Goal: Information Seeking & Learning: Learn about a topic

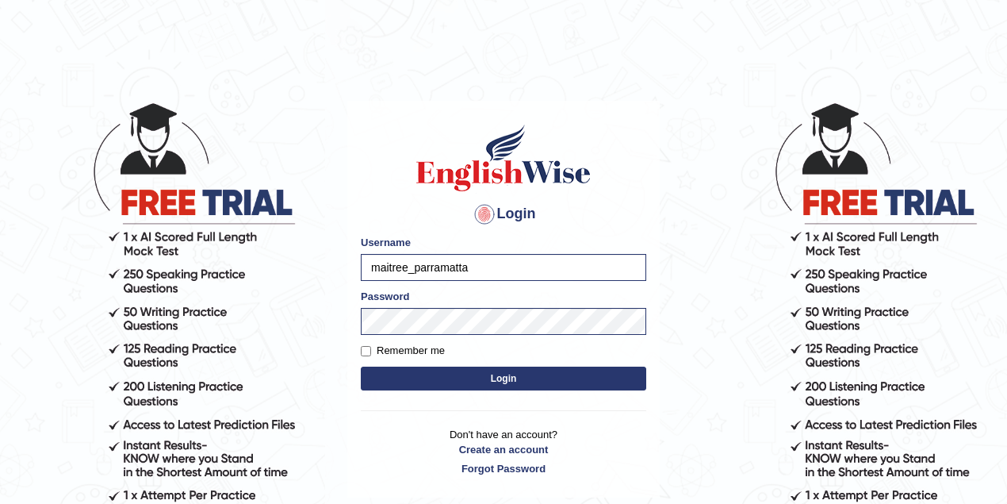
drag, startPoint x: 479, startPoint y: 266, endPoint x: 353, endPoint y: 284, distance: 127.3
click at [353, 284] on div "Login Please fix the following errors: Username maitree_parramatta Password Rem…" at bounding box center [503, 299] width 312 height 397
type input "maitree_parramatta"
click at [509, 376] on button "Login" at bounding box center [504, 378] width 286 height 24
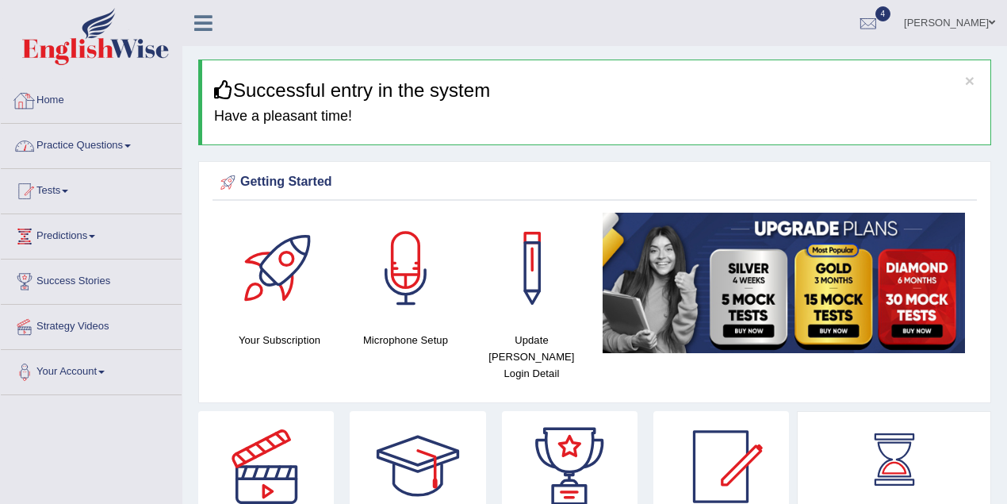
click at [109, 133] on link "Practice Questions" at bounding box center [91, 144] width 181 height 40
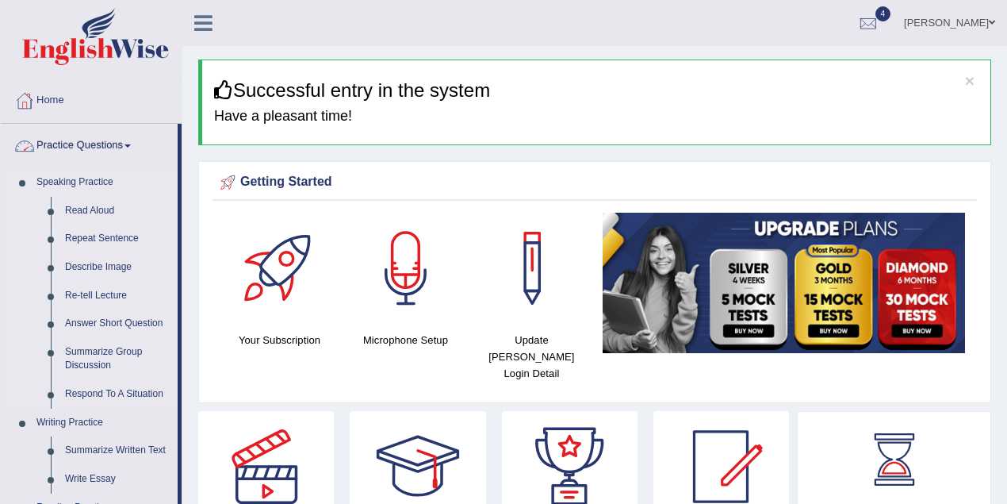
click at [98, 234] on link "Repeat Sentence" at bounding box center [118, 238] width 120 height 29
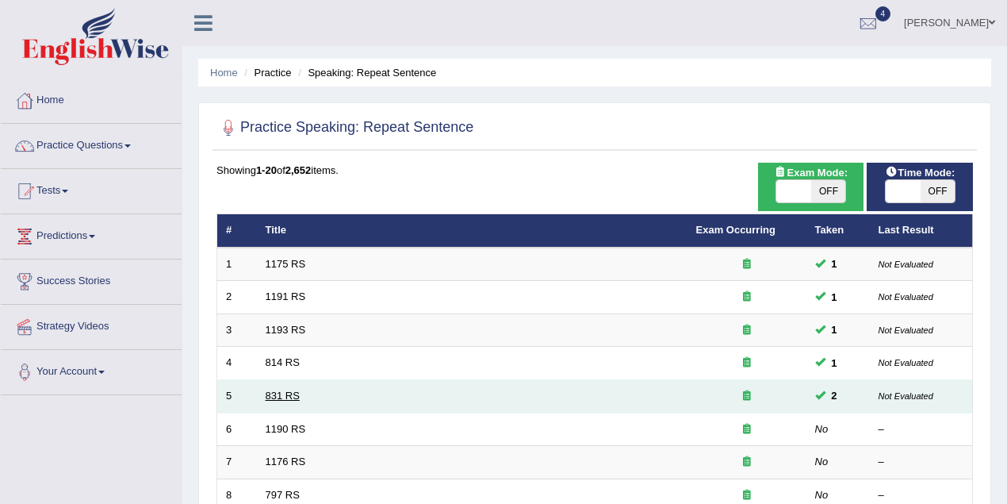
click at [293, 397] on link "831 RS" at bounding box center [283, 395] width 34 height 12
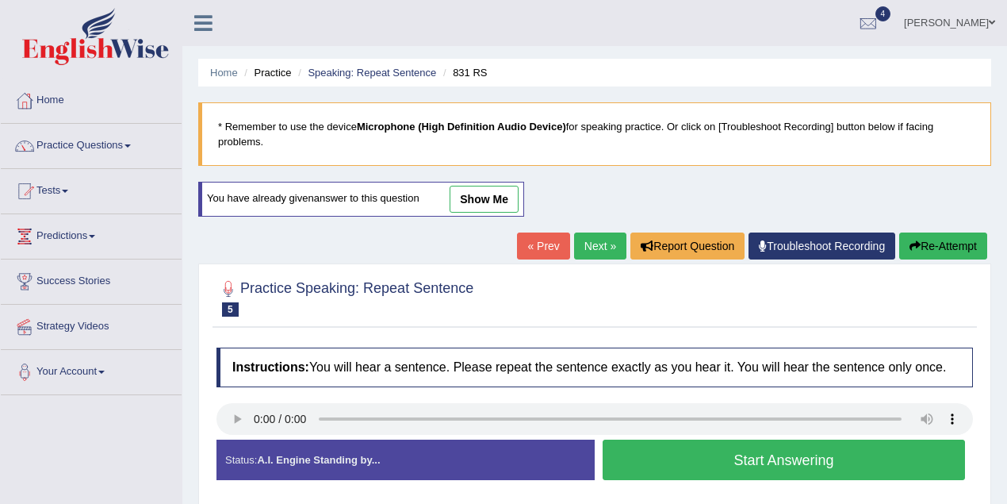
click at [477, 195] on link "show me" at bounding box center [484, 199] width 69 height 27
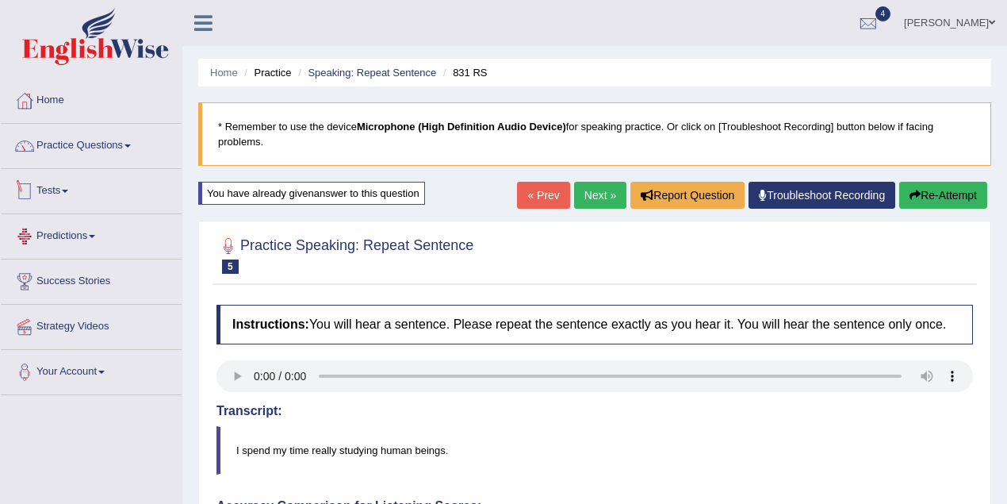
click at [87, 163] on li "Practice Questions Speaking Practice Read Aloud Repeat Sentence Describe Image …" at bounding box center [91, 146] width 181 height 45
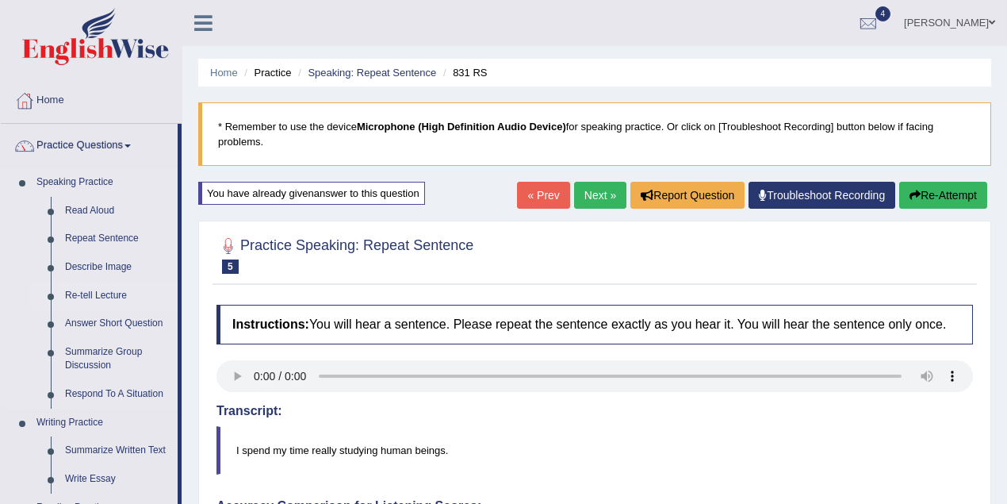
click at [113, 290] on link "Re-tell Lecture" at bounding box center [118, 296] width 120 height 29
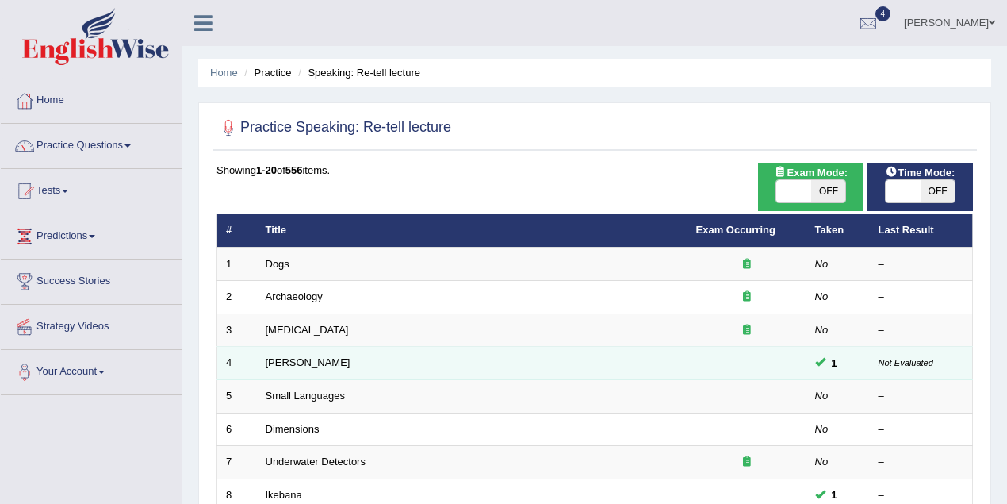
click at [308, 358] on link "Amory Lovins" at bounding box center [308, 362] width 85 height 12
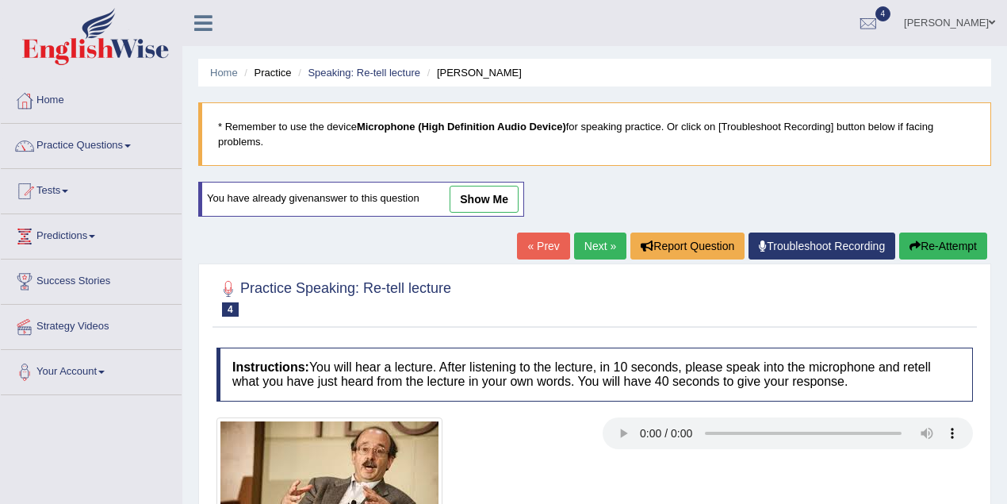
click at [477, 194] on link "show me" at bounding box center [484, 199] width 69 height 27
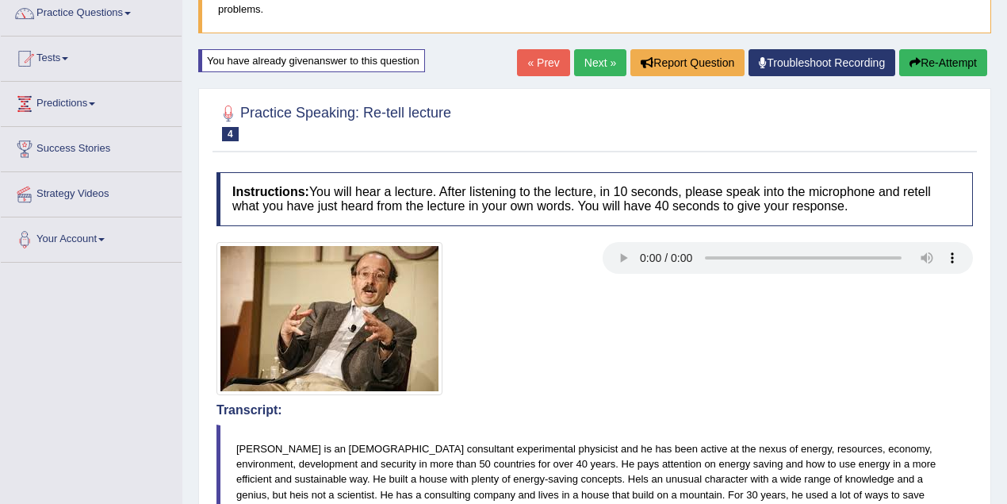
scroll to position [70, 0]
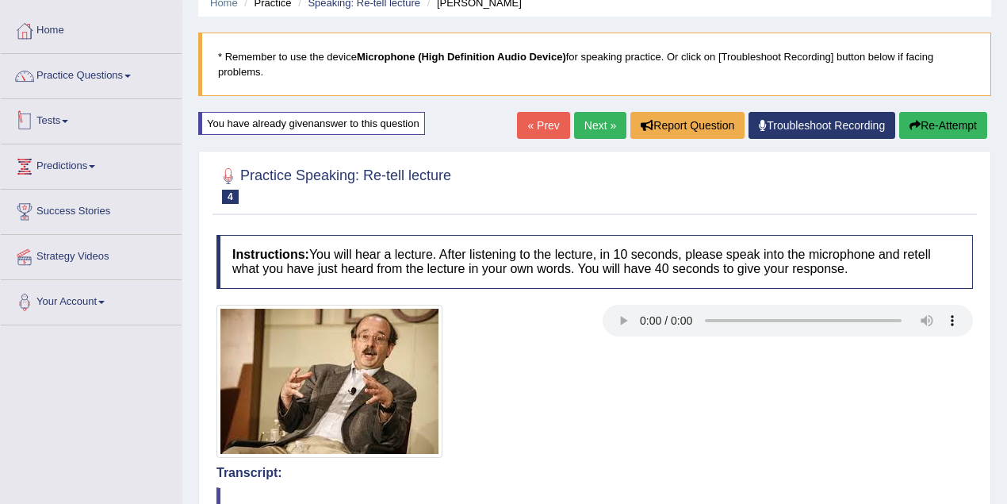
click at [95, 79] on link "Practice Questions" at bounding box center [91, 74] width 181 height 40
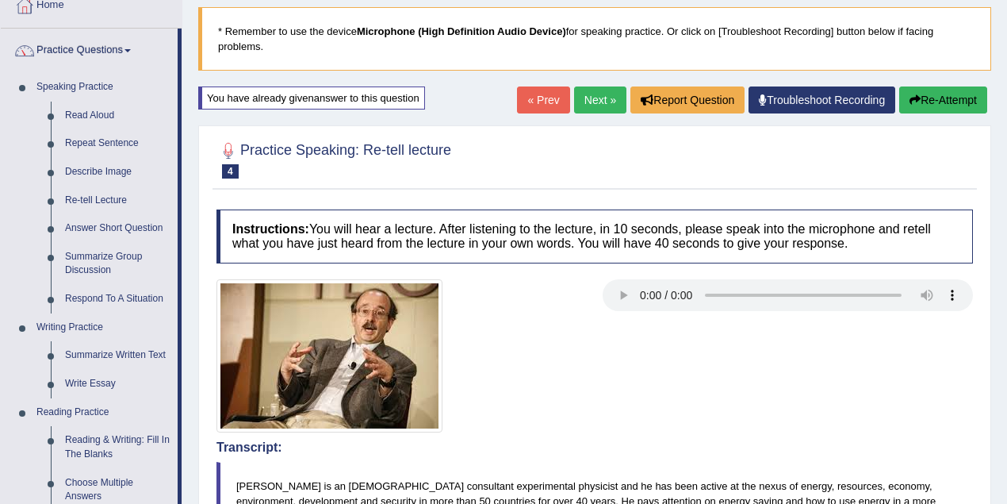
scroll to position [0, 0]
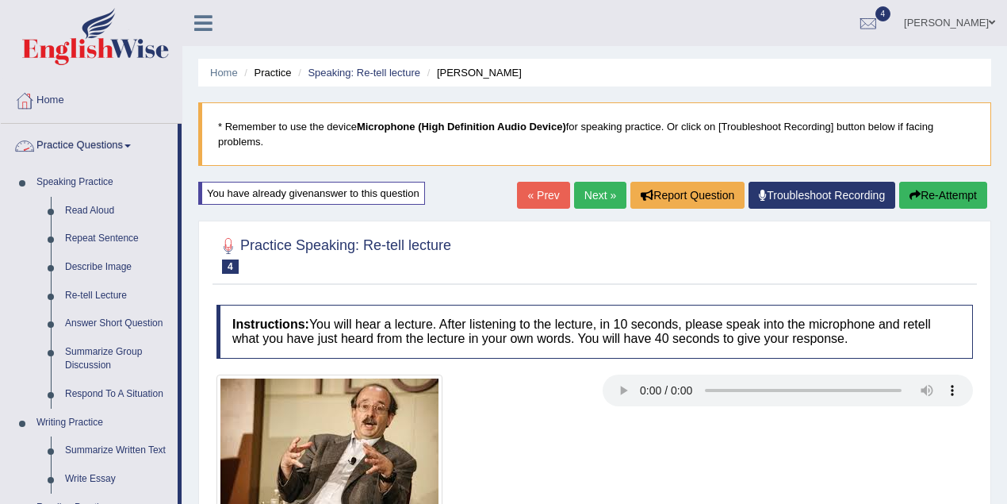
click at [115, 140] on link "Practice Questions" at bounding box center [89, 144] width 177 height 40
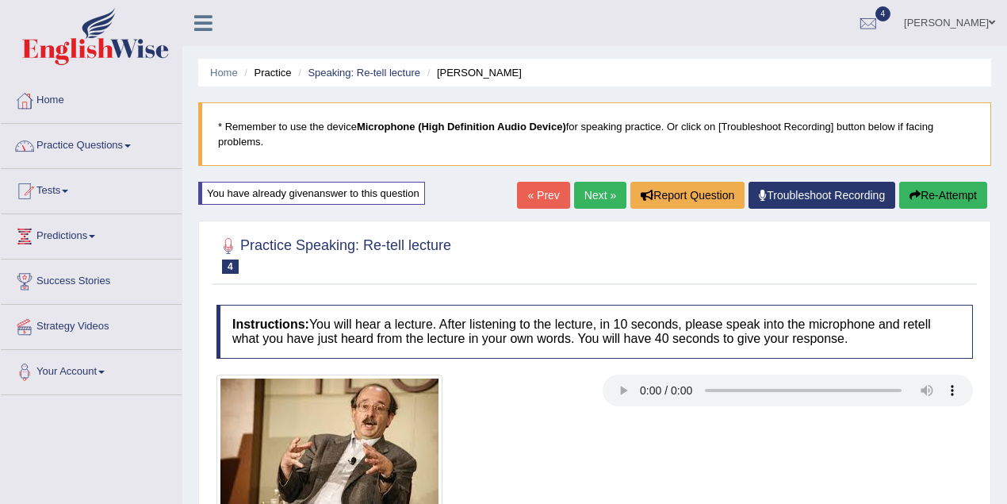
click at [115, 140] on link "Practice Questions" at bounding box center [91, 144] width 181 height 40
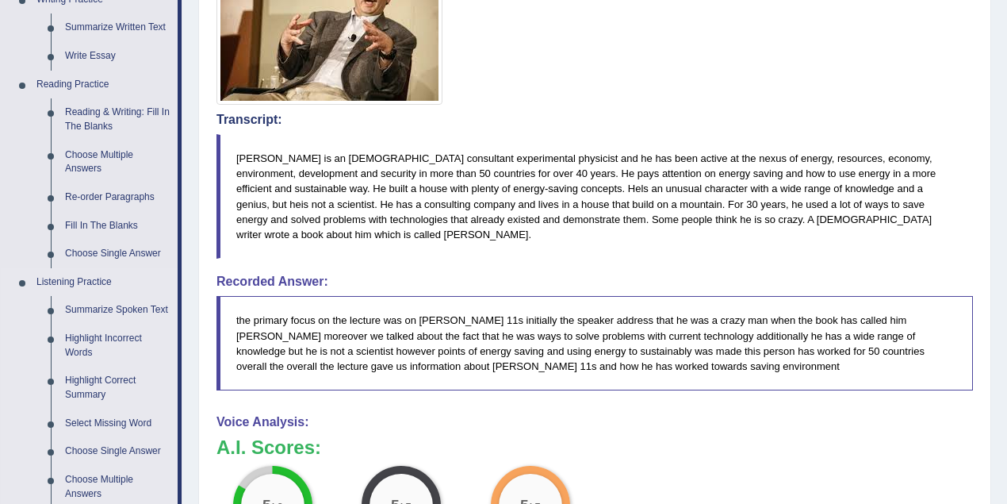
scroll to position [564, 0]
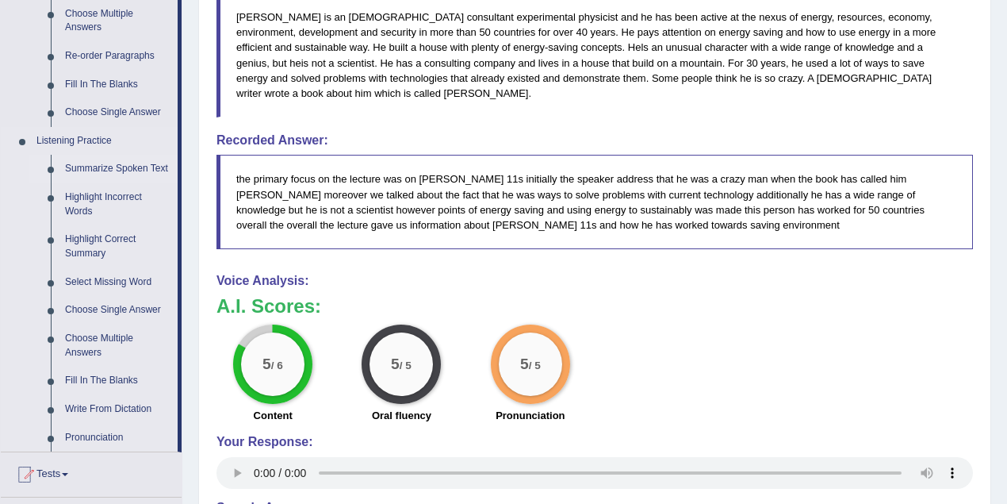
click at [133, 166] on link "Summarize Spoken Text" at bounding box center [118, 169] width 120 height 29
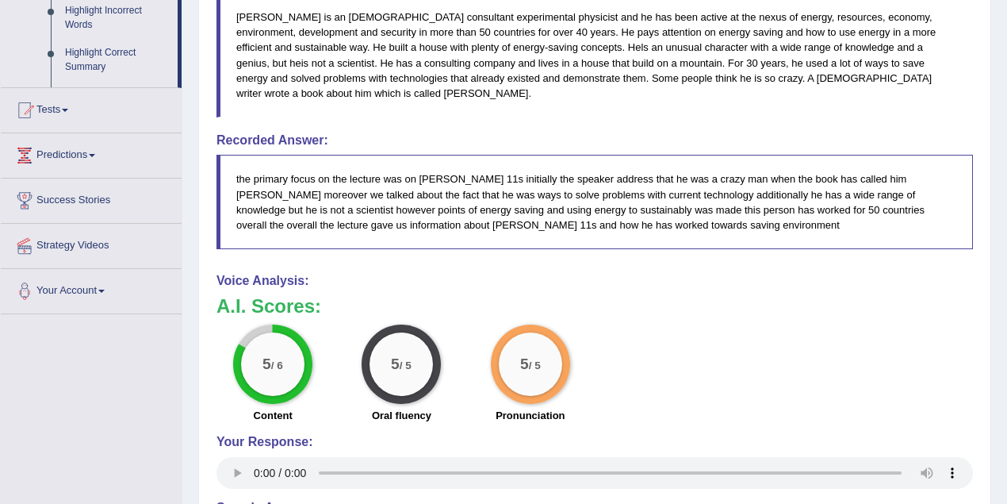
scroll to position [508, 0]
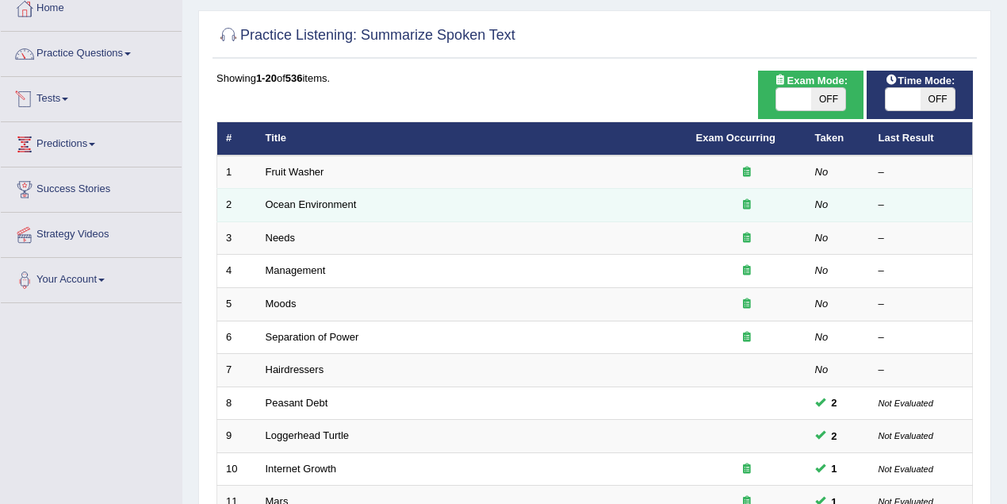
scroll to position [141, 0]
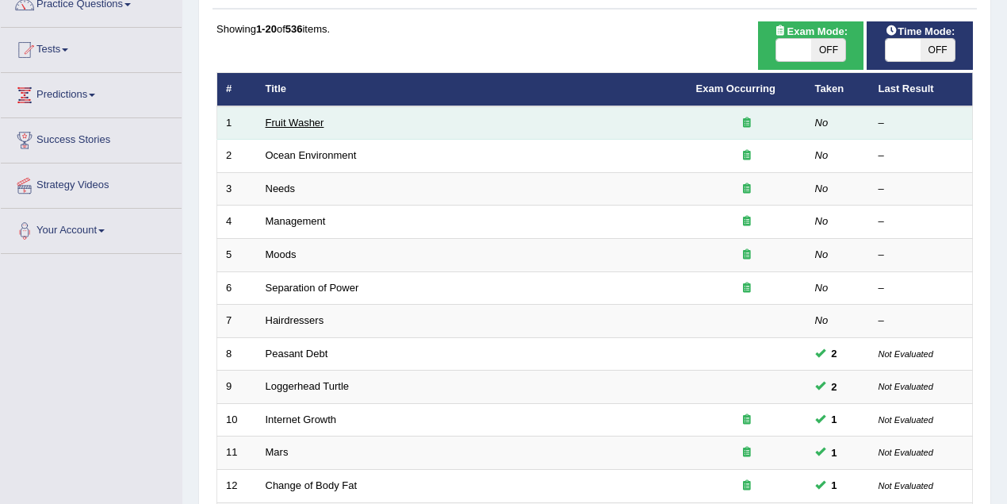
click at [311, 125] on link "Fruit Washer" at bounding box center [295, 123] width 59 height 12
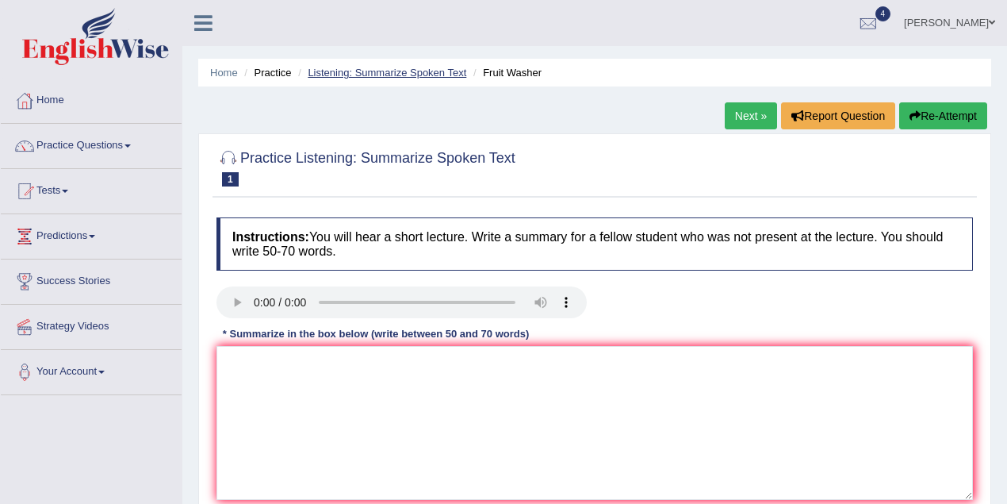
click at [408, 67] on link "Listening: Summarize Spoken Text" at bounding box center [387, 73] width 159 height 12
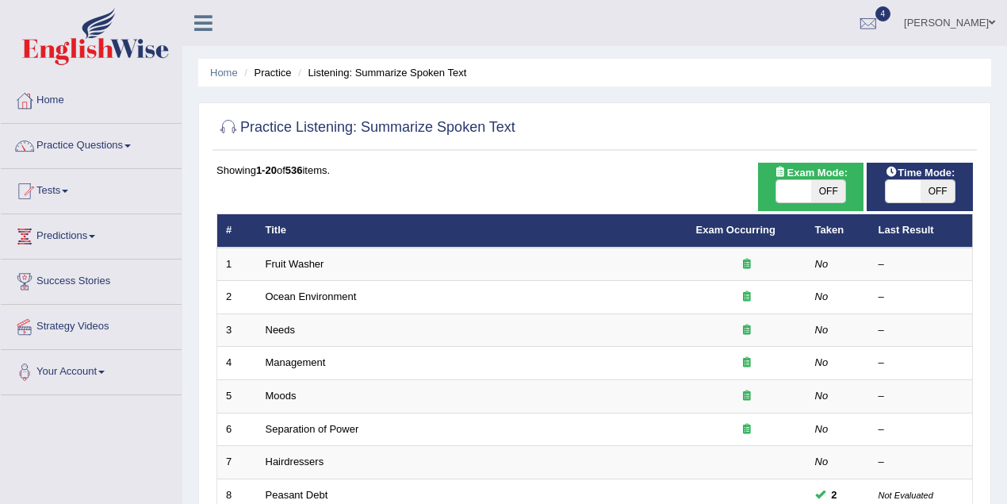
click at [922, 187] on span "OFF" at bounding box center [938, 191] width 35 height 22
checkbox input "true"
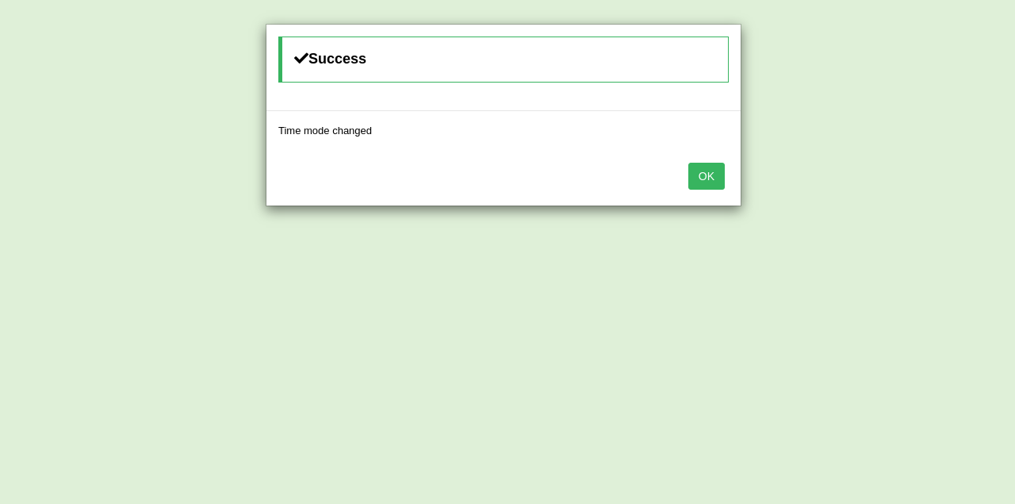
click at [719, 170] on button "OK" at bounding box center [706, 176] width 36 height 27
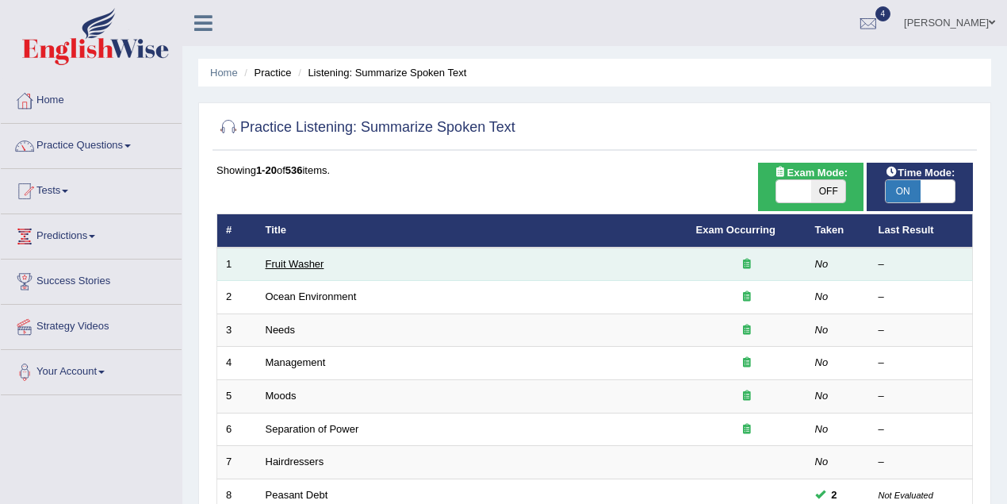
click at [311, 266] on link "Fruit Washer" at bounding box center [295, 264] width 59 height 12
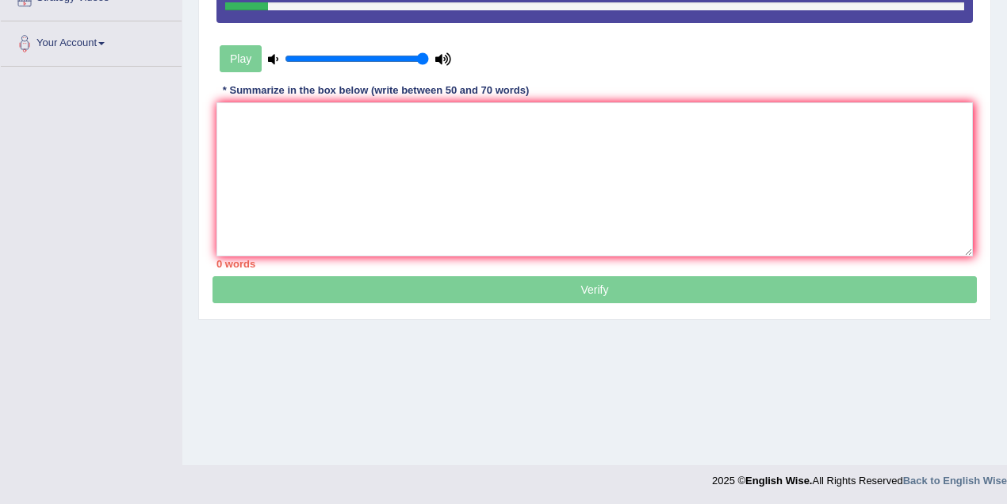
scroll to position [117, 0]
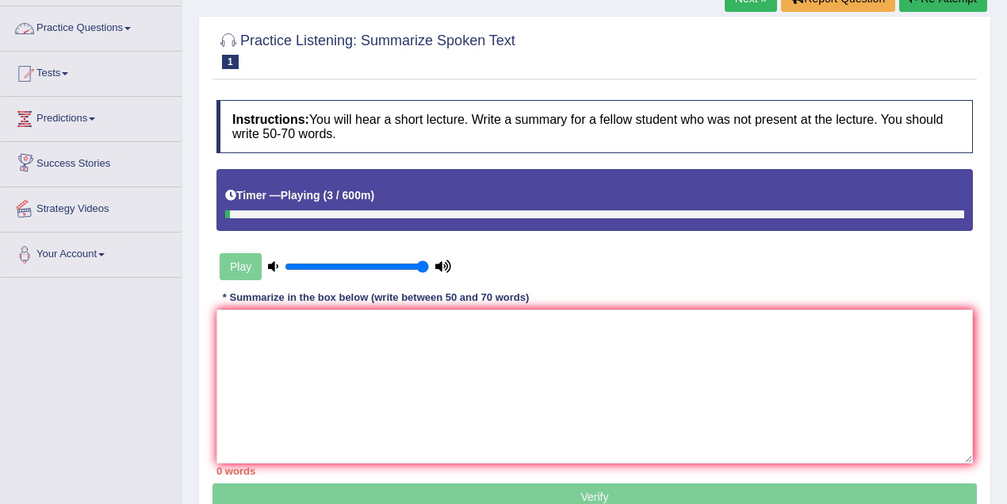
click at [327, 191] on b "(" at bounding box center [325, 195] width 4 height 13
click at [338, 220] on div "Timer — Playing ( 3 / 600m )" at bounding box center [595, 199] width 757 height 61
click at [345, 182] on div "Timer — Playing ( 3 / 600m )" at bounding box center [594, 196] width 739 height 28
click at [357, 217] on div "Timer — Playing ( 4 / 600m )" at bounding box center [595, 199] width 757 height 61
click at [419, 215] on div at bounding box center [594, 214] width 739 height 8
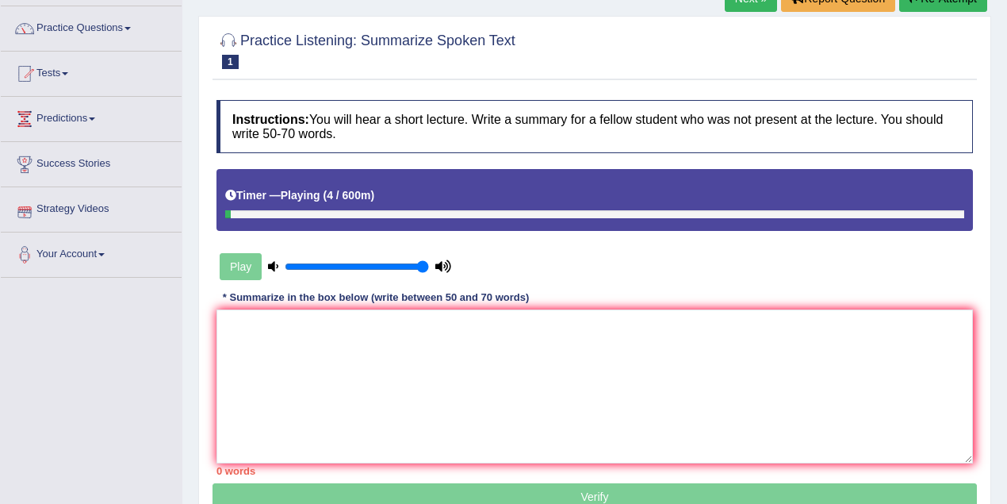
click at [443, 186] on div "Timer — Playing ( 4 / 600m )" at bounding box center [594, 196] width 739 height 28
click at [454, 215] on div at bounding box center [594, 214] width 739 height 8
drag, startPoint x: 462, startPoint y: 209, endPoint x: 471, endPoint y: 197, distance: 15.2
click at [464, 204] on div "Timer — Playing ( 5 / 600m )" at bounding box center [595, 199] width 757 height 61
click at [486, 210] on div at bounding box center [594, 214] width 739 height 8
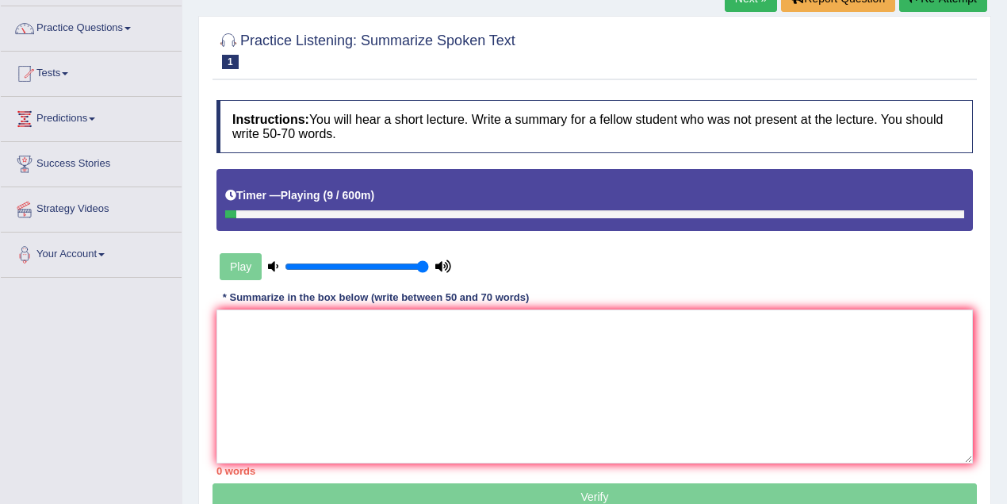
drag, startPoint x: 376, startPoint y: 194, endPoint x: 344, endPoint y: 195, distance: 31.7
click at [348, 195] on h5 "Timer — Playing ( 9 / 600m )" at bounding box center [299, 196] width 149 height 12
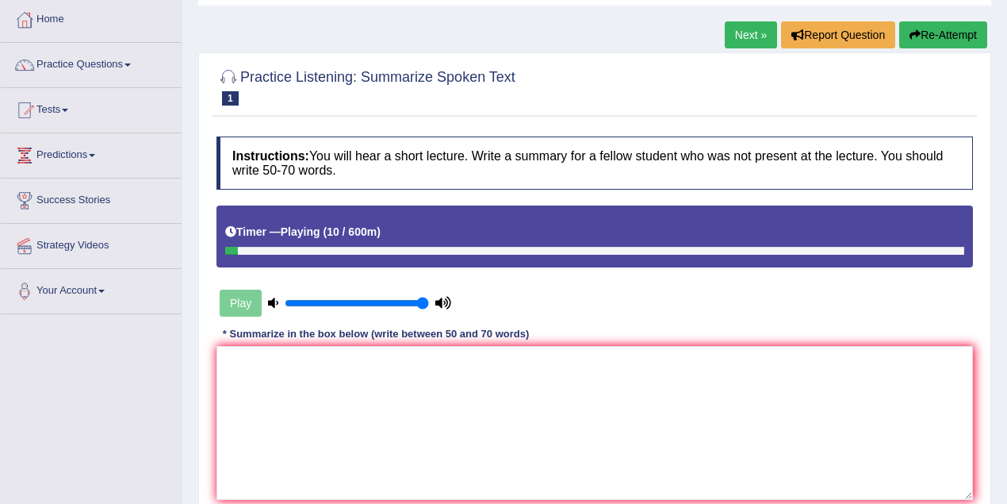
scroll to position [47, 0]
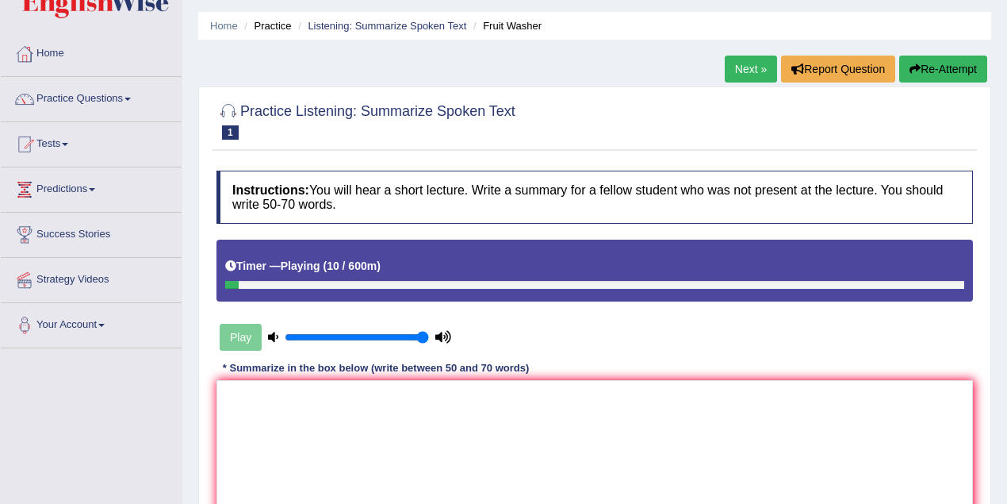
click at [429, 32] on li "Listening: Summarize Spoken Text" at bounding box center [380, 25] width 172 height 15
click at [430, 26] on link "Listening: Summarize Spoken Text" at bounding box center [387, 26] width 159 height 12
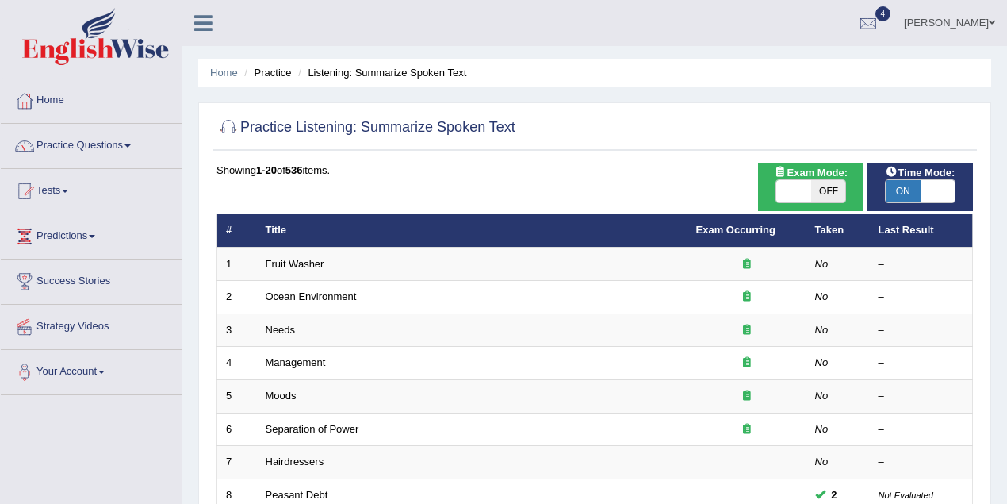
click at [904, 187] on span "ON" at bounding box center [903, 191] width 35 height 22
checkbox input "false"
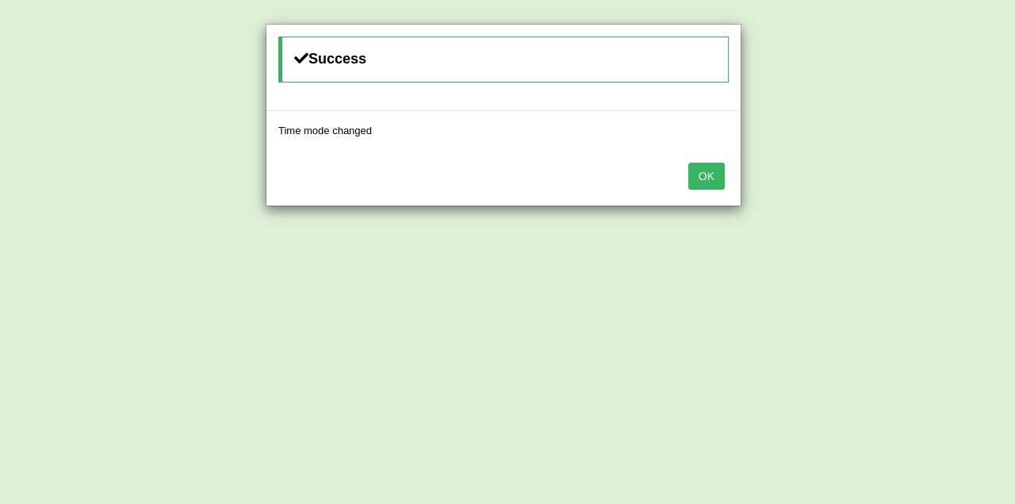
click at [707, 172] on button "OK" at bounding box center [706, 176] width 36 height 27
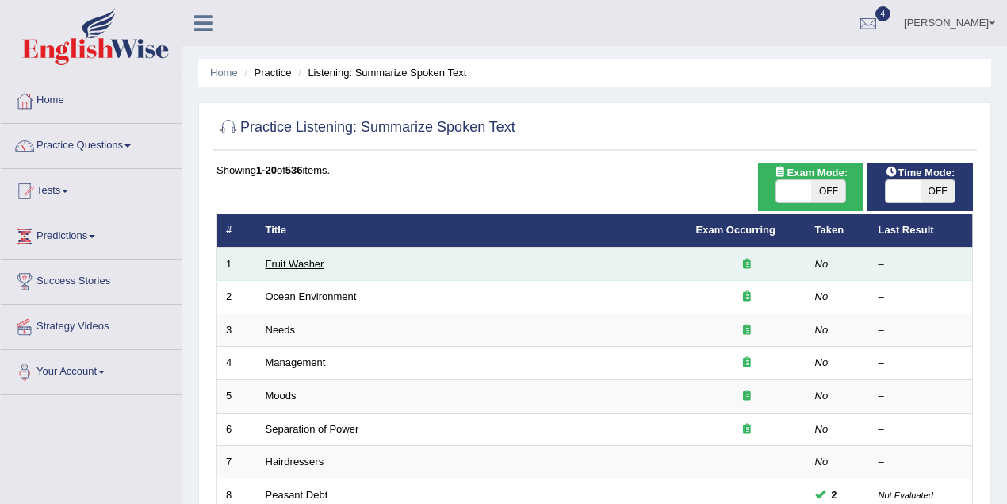
click at [300, 263] on link "Fruit Washer" at bounding box center [295, 264] width 59 height 12
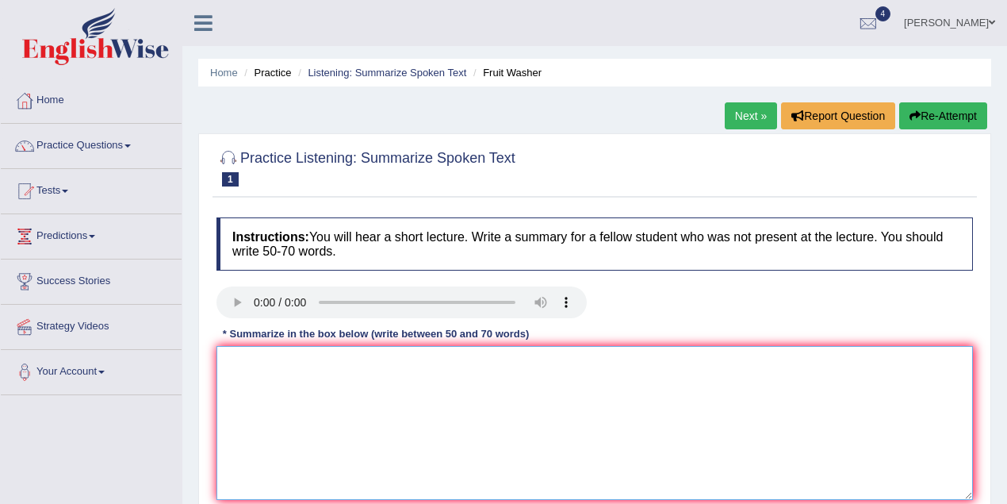
click at [262, 368] on textarea at bounding box center [595, 423] width 757 height 154
type textarea "The speaker provided a comprehensive overview of"
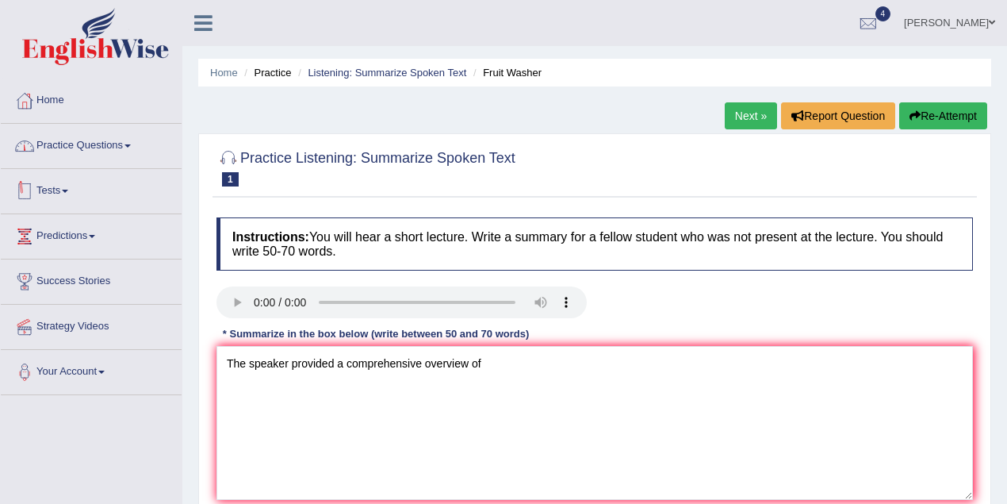
click at [120, 142] on link "Practice Questions" at bounding box center [91, 144] width 181 height 40
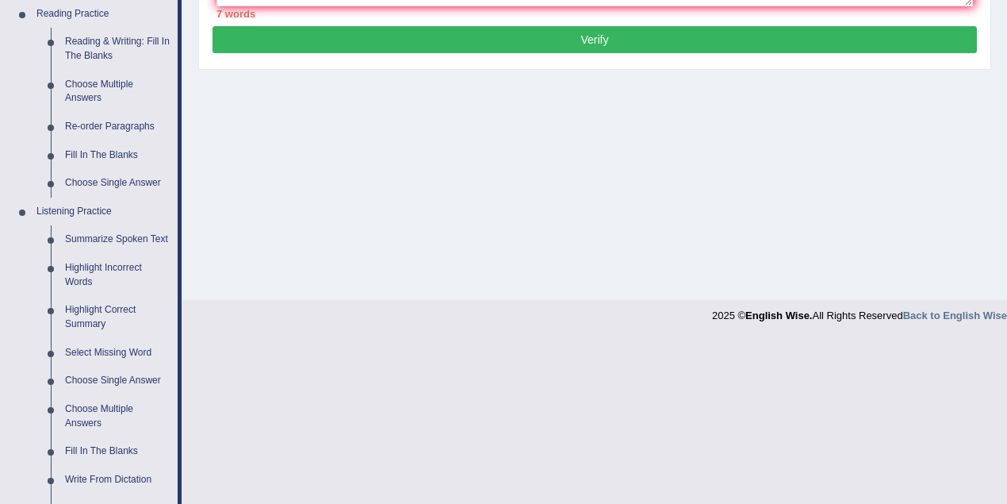
scroll to position [704, 0]
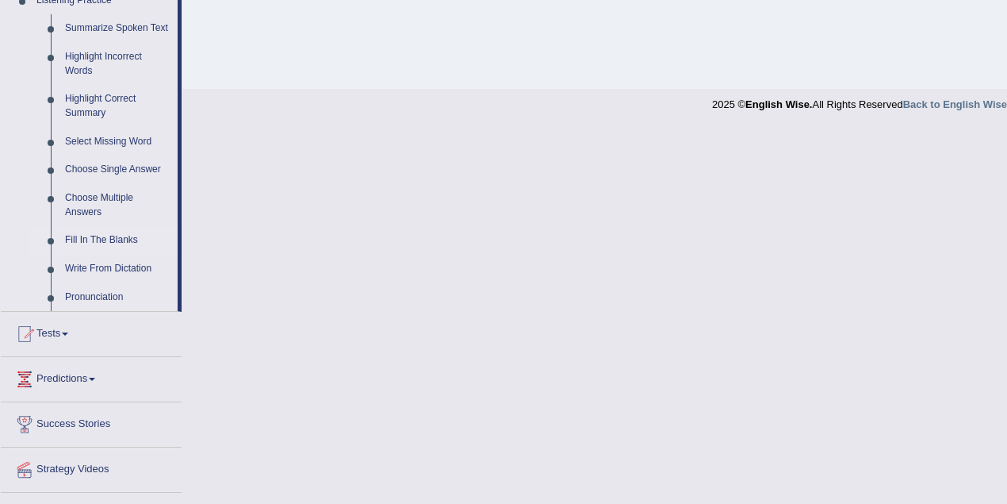
click at [105, 236] on link "Fill In The Blanks" at bounding box center [118, 240] width 120 height 29
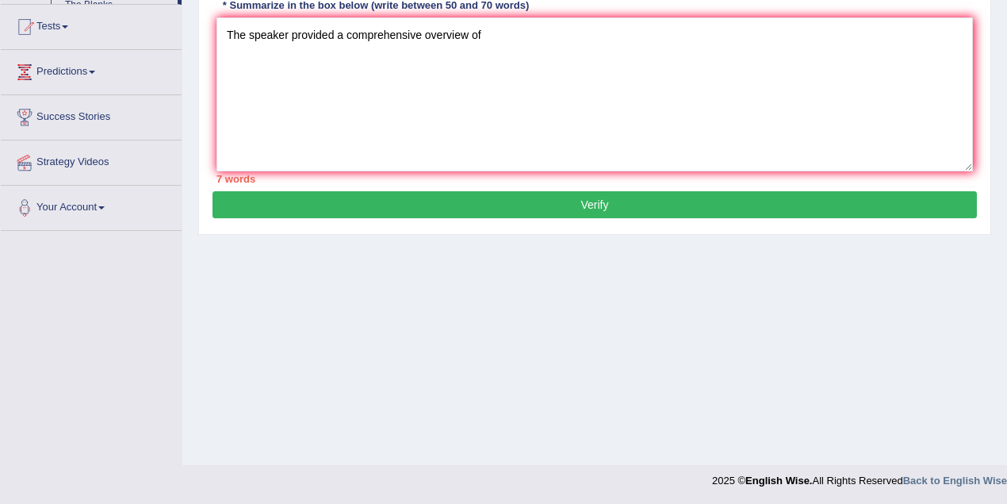
scroll to position [274, 0]
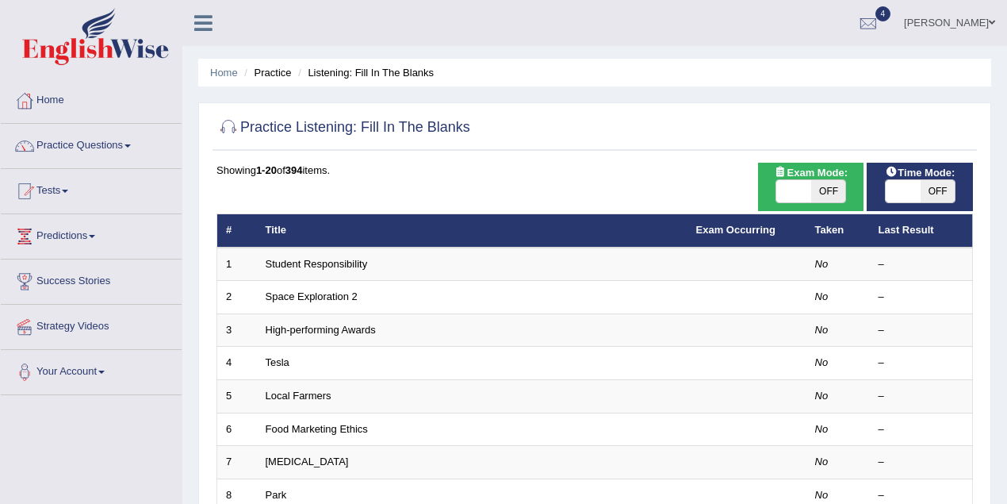
click at [937, 194] on span "OFF" at bounding box center [938, 191] width 35 height 22
checkbox input "true"
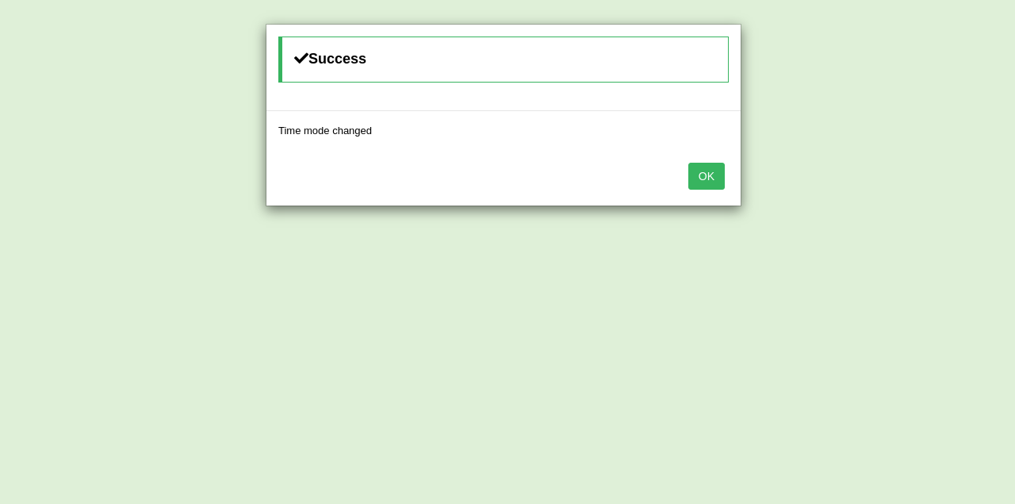
click at [709, 181] on button "OK" at bounding box center [706, 176] width 36 height 27
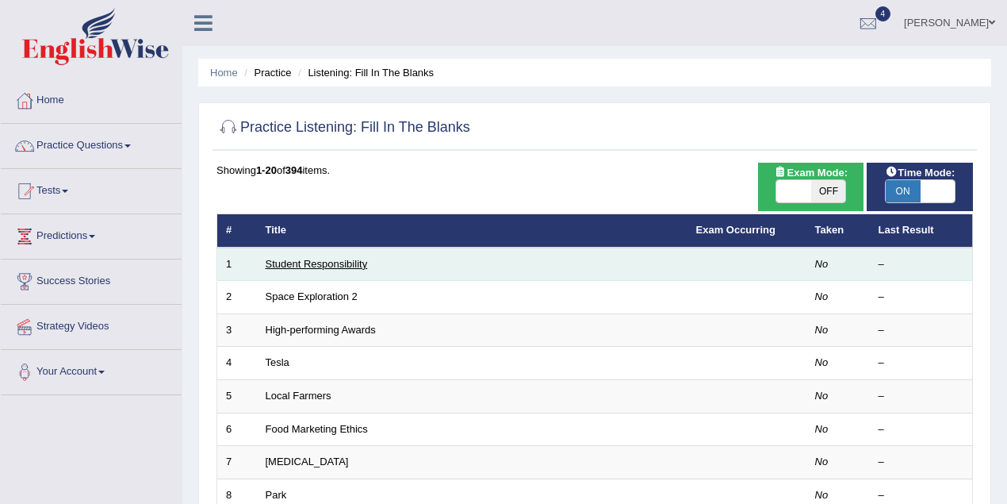
click at [345, 265] on link "Student Responsibility" at bounding box center [317, 264] width 102 height 12
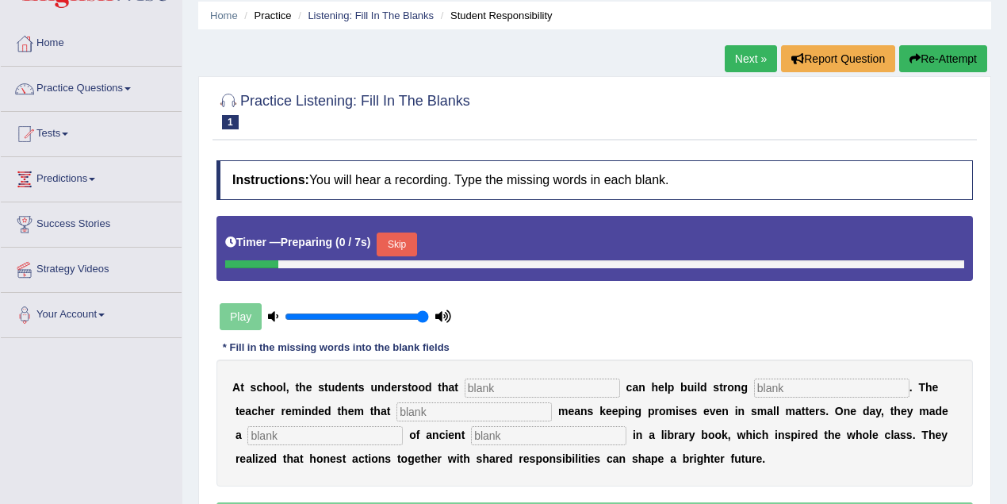
scroll to position [70, 0]
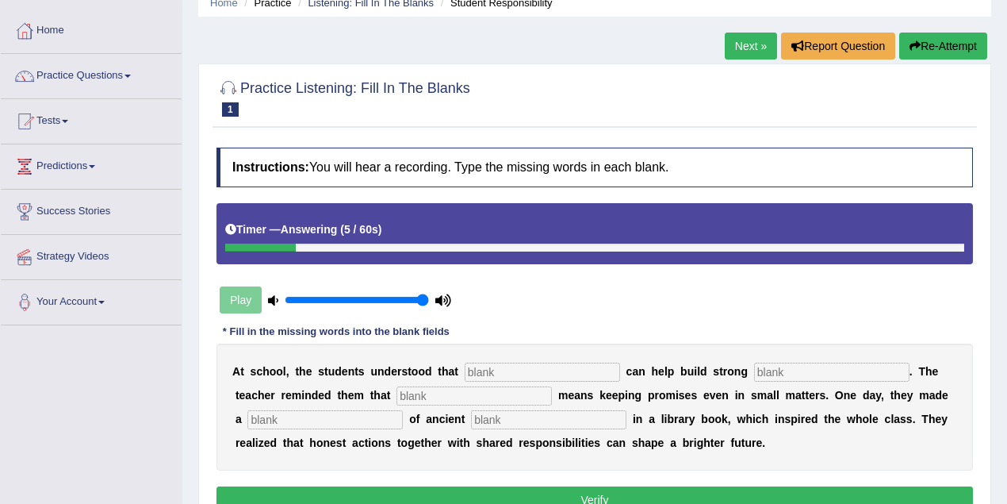
click at [406, 36] on div "Home Practice Listening: Fill In The Blanks Student Responsibility Next » Repor…" at bounding box center [594, 326] width 825 height 793
click at [411, 1] on link "Listening: Fill In The Blanks" at bounding box center [371, 3] width 126 height 12
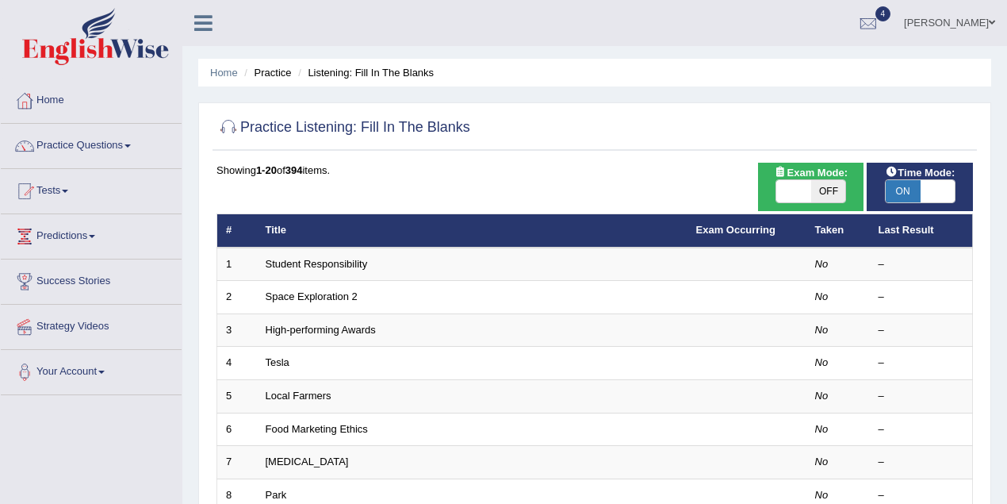
click at [914, 194] on span "ON" at bounding box center [903, 191] width 35 height 22
checkbox input "false"
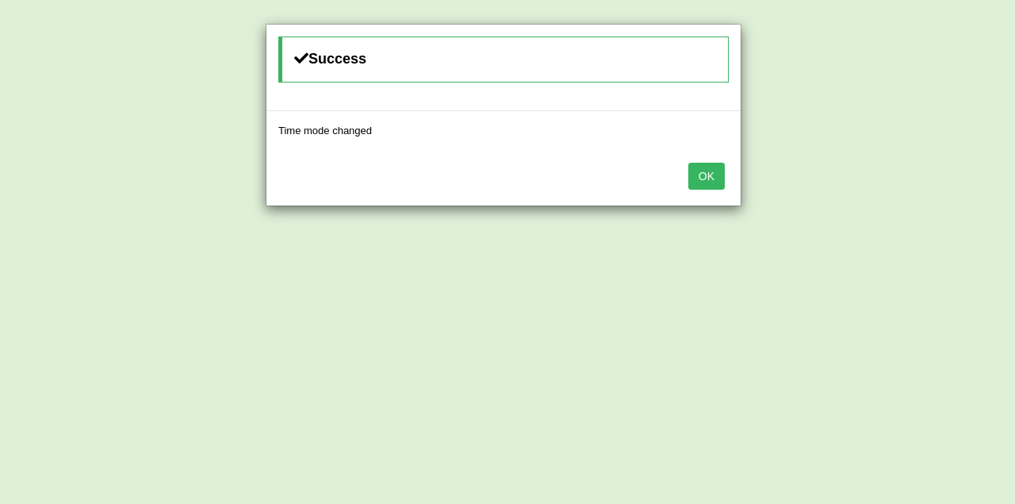
click at [693, 175] on button "OK" at bounding box center [706, 176] width 36 height 27
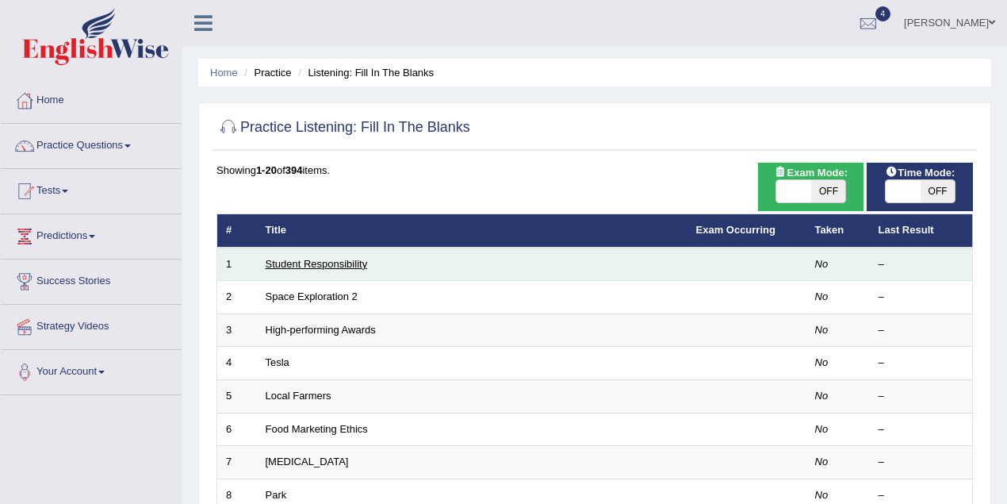
click at [355, 260] on link "Student Responsibility" at bounding box center [317, 264] width 102 height 12
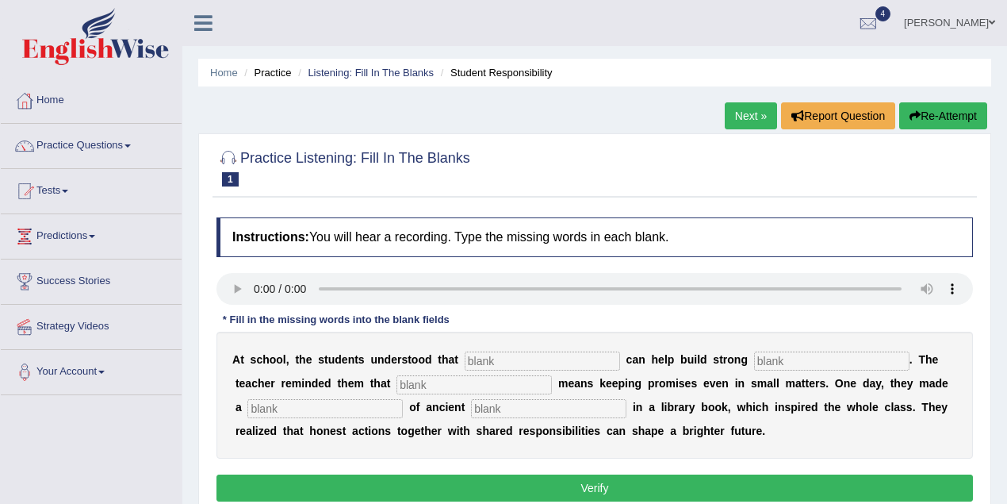
click at [745, 123] on link "Next »" at bounding box center [751, 115] width 52 height 27
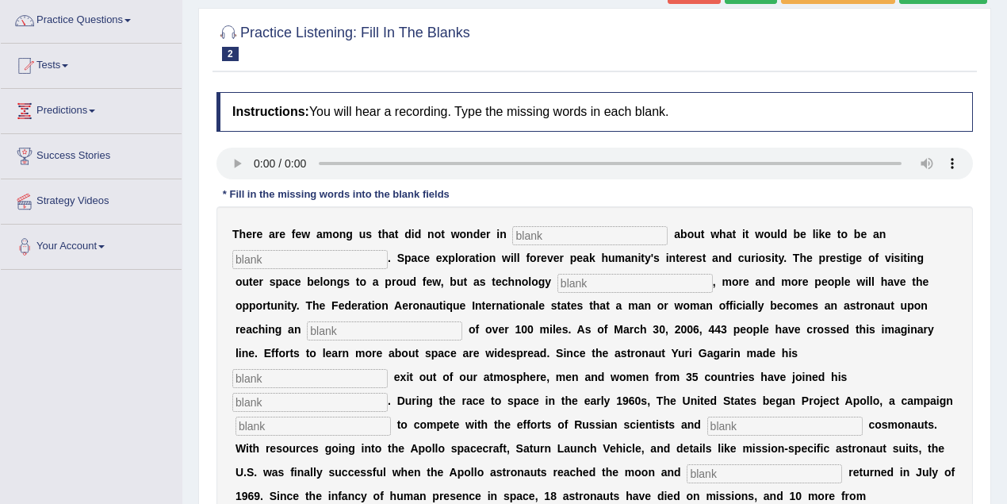
scroll to position [141, 0]
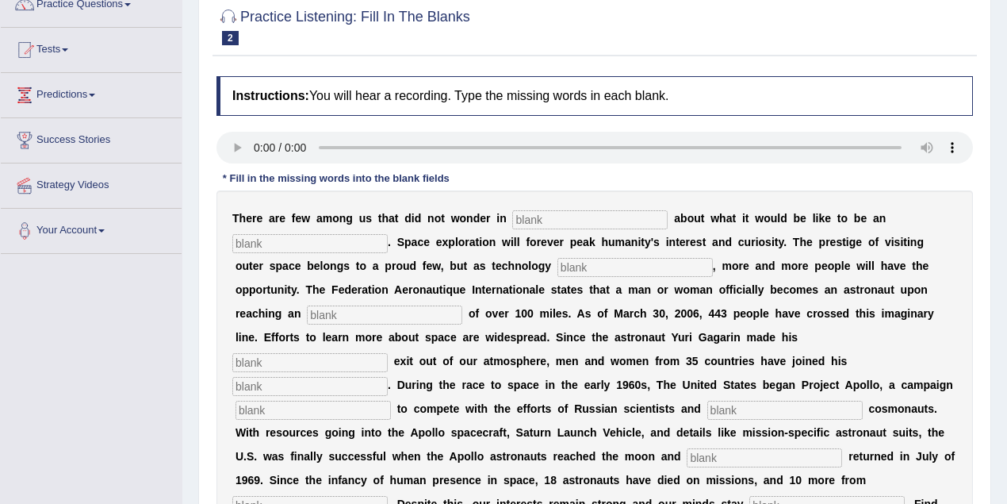
click at [528, 220] on input "text" at bounding box center [589, 219] width 155 height 19
drag, startPoint x: 833, startPoint y: 217, endPoint x: 872, endPoint y: 217, distance: 39.7
click at [872, 217] on div "T h e r e a r e f e w a m o n g u s t h a t d i d n o t w o n d e r i n a b o u…" at bounding box center [595, 384] width 757 height 389
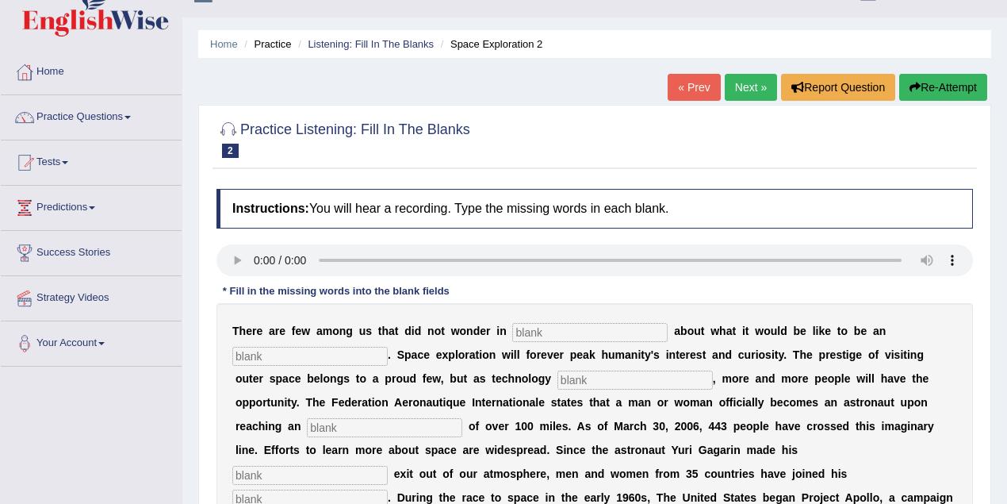
scroll to position [0, 0]
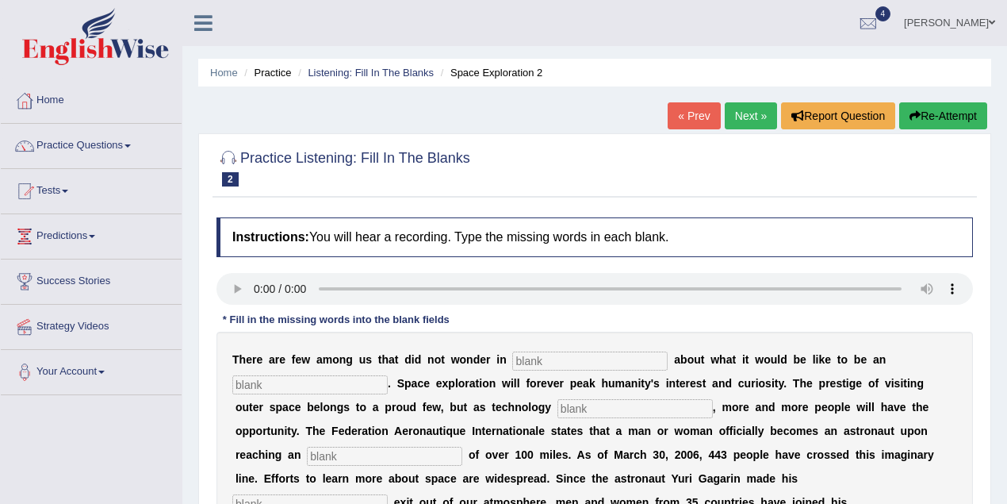
click at [744, 109] on link "Next »" at bounding box center [751, 115] width 52 height 27
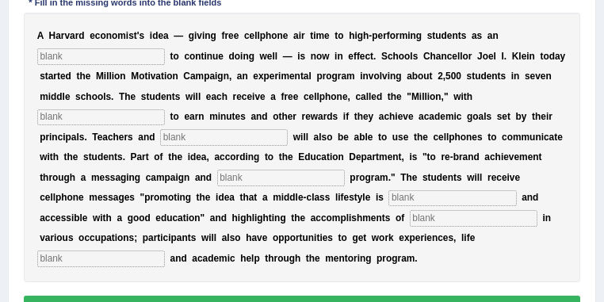
scroll to position [289, 0]
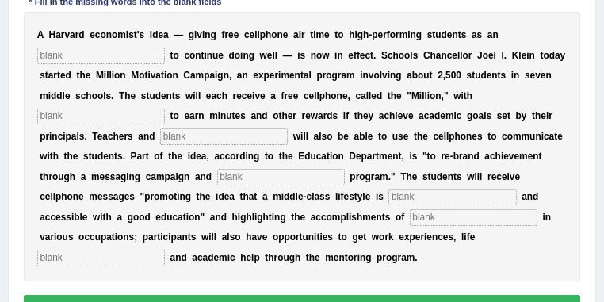
click at [142, 59] on input "text" at bounding box center [101, 56] width 128 height 16
type input "incentive"
click at [149, 122] on input "text" at bounding box center [101, 117] width 128 height 16
type input "opportunities"
click at [202, 141] on input "text" at bounding box center [224, 136] width 128 height 16
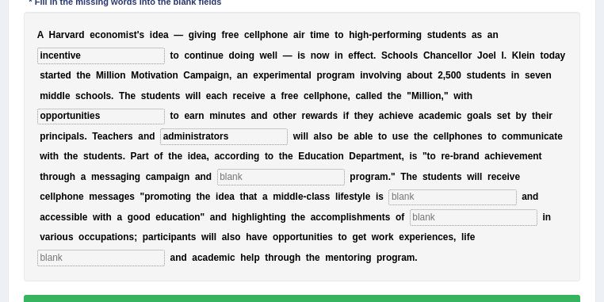
type input "administrators"
click at [243, 187] on div "A H a r v a r d e c o n o m i s t ' s i d e a — g i v i n g f r e e c e l l p h…" at bounding box center [303, 147] width 558 height 270
click at [249, 185] on input "text" at bounding box center [281, 177] width 128 height 16
type input "mentoring"
drag, startPoint x: 401, startPoint y: 200, endPoint x: 402, endPoint y: 190, distance: 9.5
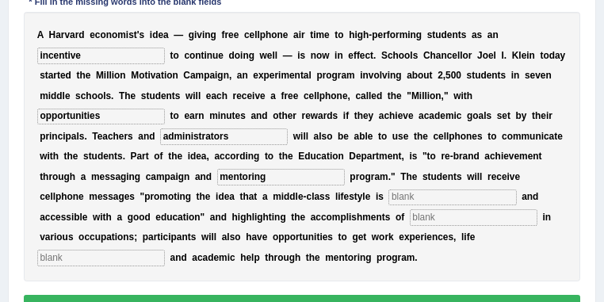
click at [403, 195] on input "text" at bounding box center [453, 198] width 128 height 16
type input "desirable"
click at [454, 214] on input "text" at bounding box center [474, 217] width 128 height 16
type input "professionals"
click at [137, 263] on input "text" at bounding box center [101, 258] width 128 height 16
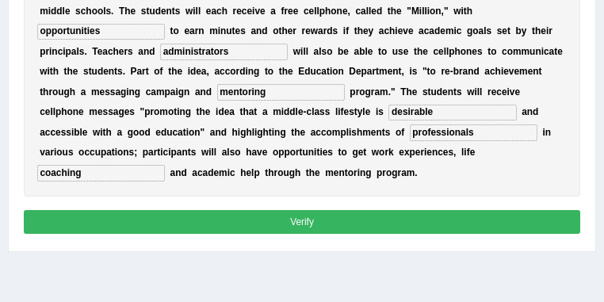
type input "coaching"
click at [205, 214] on button "Verify" at bounding box center [303, 221] width 558 height 23
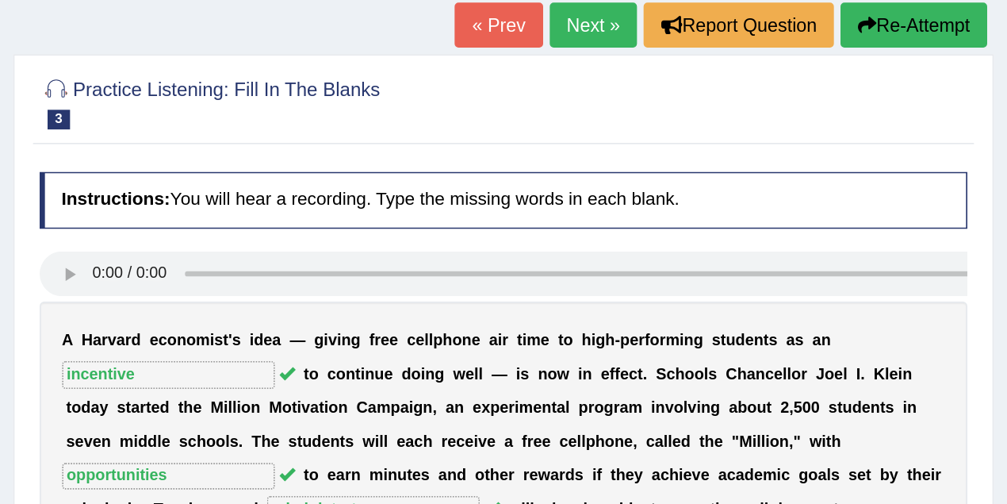
scroll to position [0, 0]
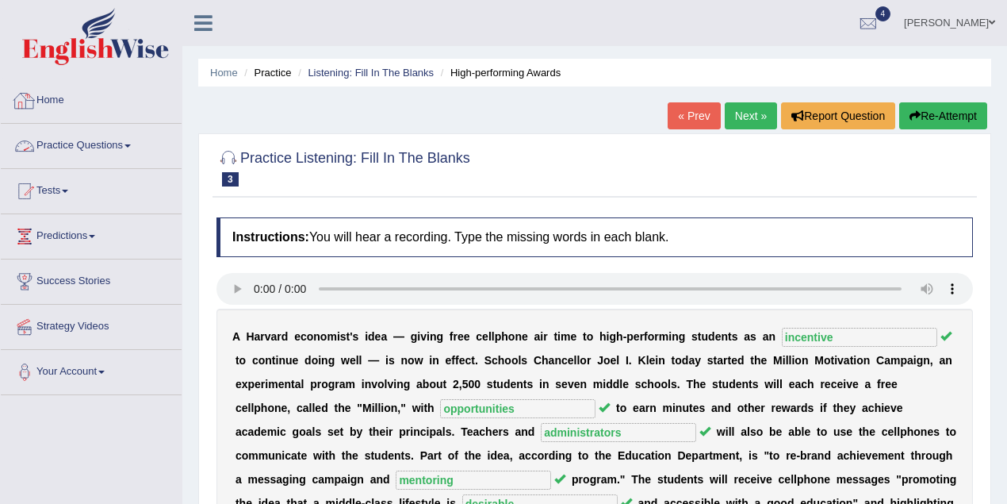
click at [101, 144] on link "Practice Questions" at bounding box center [91, 144] width 181 height 40
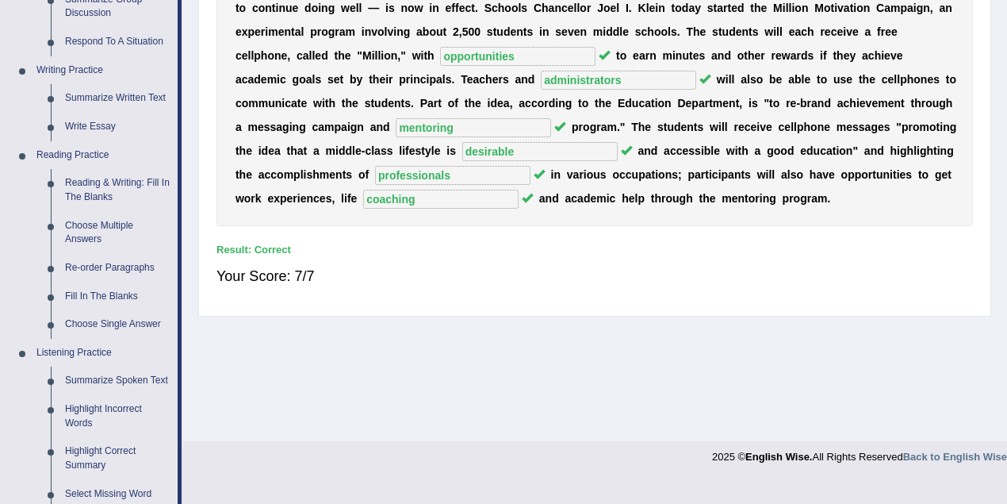
scroll to position [564, 0]
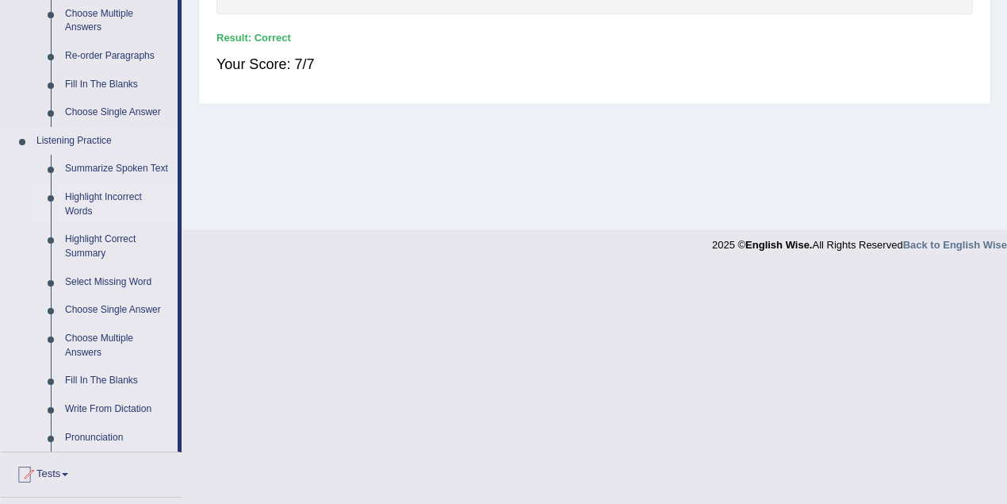
click at [126, 198] on link "Highlight Incorrect Words" at bounding box center [118, 204] width 120 height 42
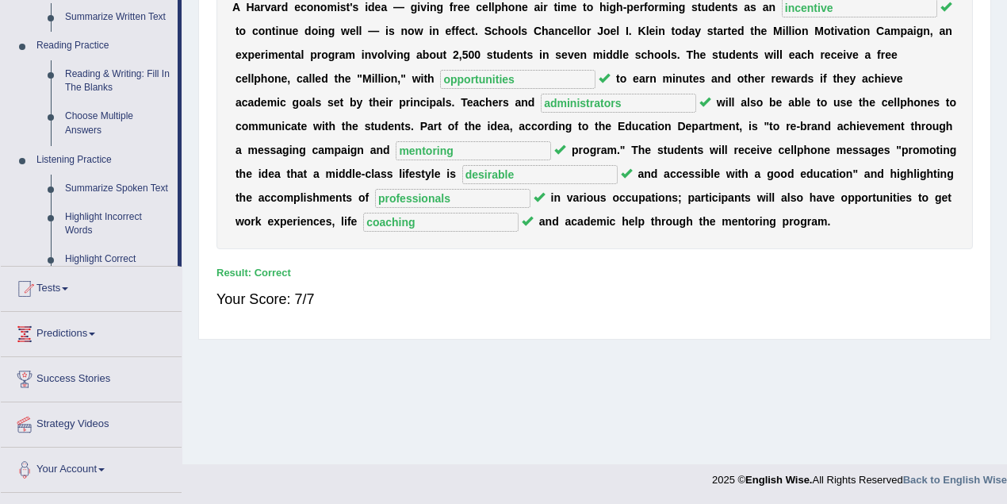
scroll to position [328, 0]
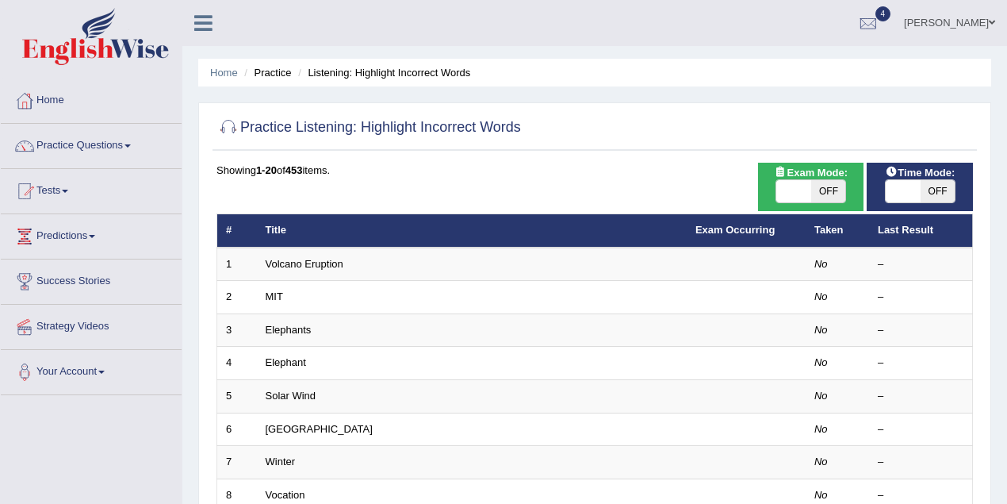
click at [325, 266] on link "Volcano Eruption" at bounding box center [305, 264] width 78 height 12
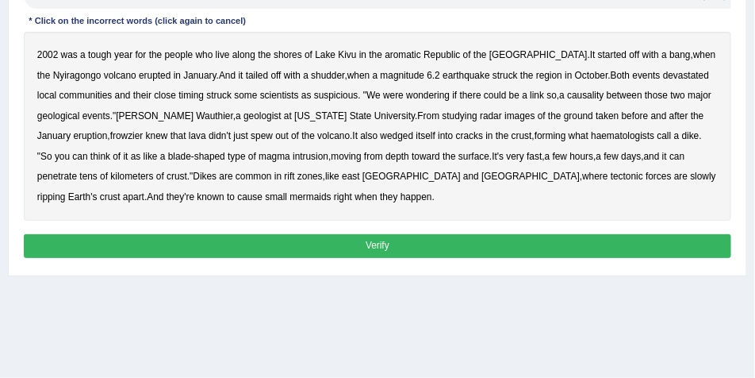
scroll to position [229, 0]
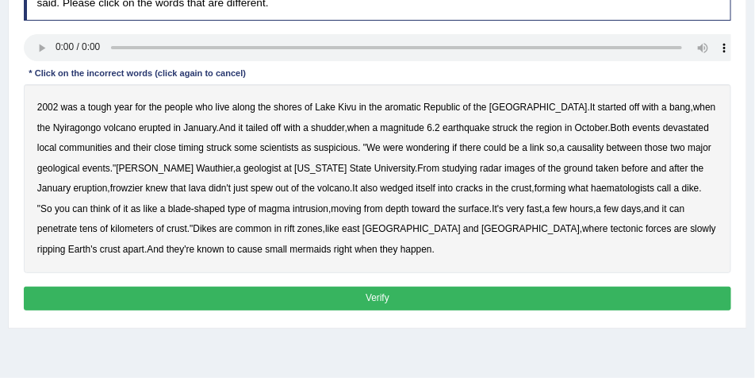
click at [265, 77] on div "Instructions: You will hear a recording. Below is a transcription of the record…" at bounding box center [377, 144] width 715 height 352
click at [416, 109] on b "aromatic" at bounding box center [403, 107] width 36 height 11
click at [110, 187] on b "frowzier" at bounding box center [126, 187] width 33 height 11
click at [605, 190] on b "haematologists" at bounding box center [622, 187] width 63 height 11
click at [289, 252] on b "mermaids" at bounding box center [309, 248] width 41 height 11
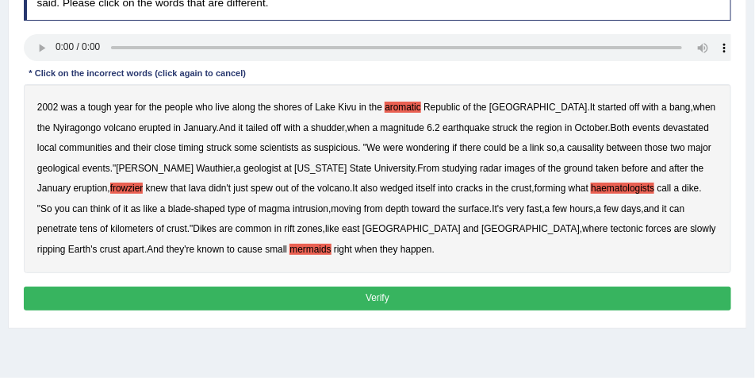
click at [365, 293] on button "Verify" at bounding box center [378, 297] width 708 height 23
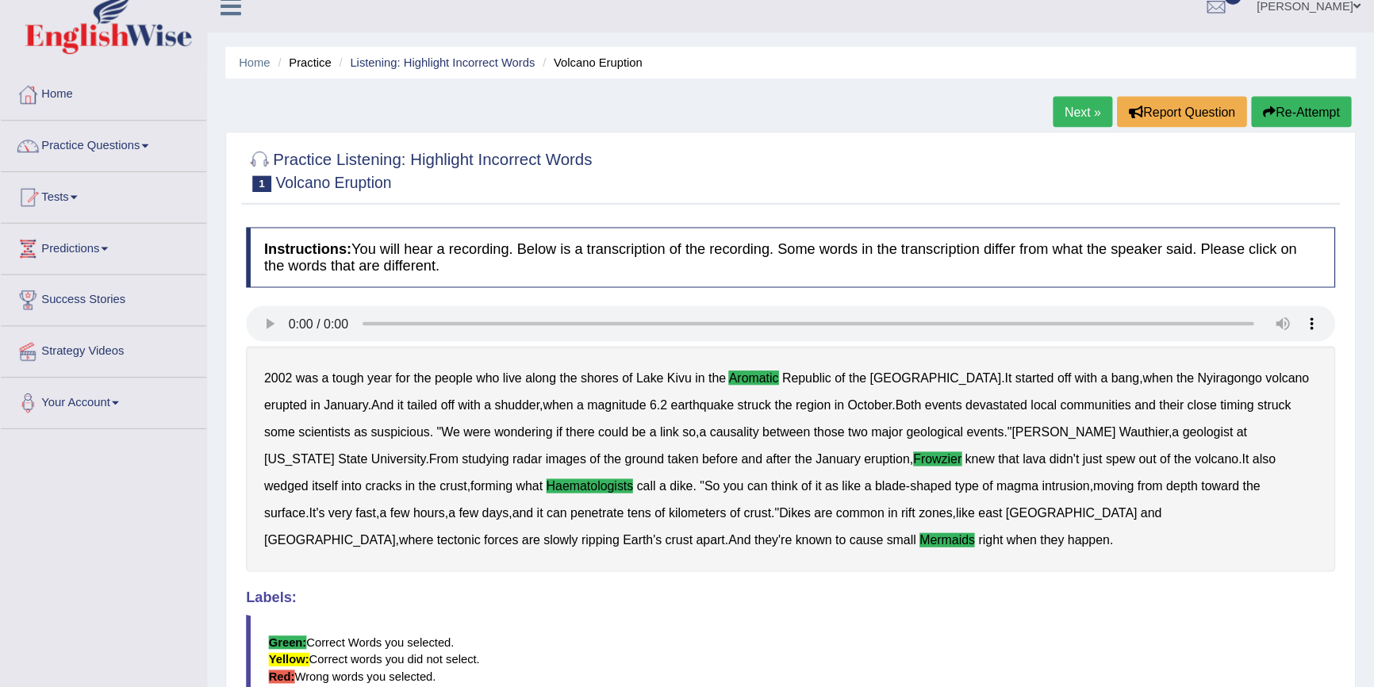
scroll to position [17, 0]
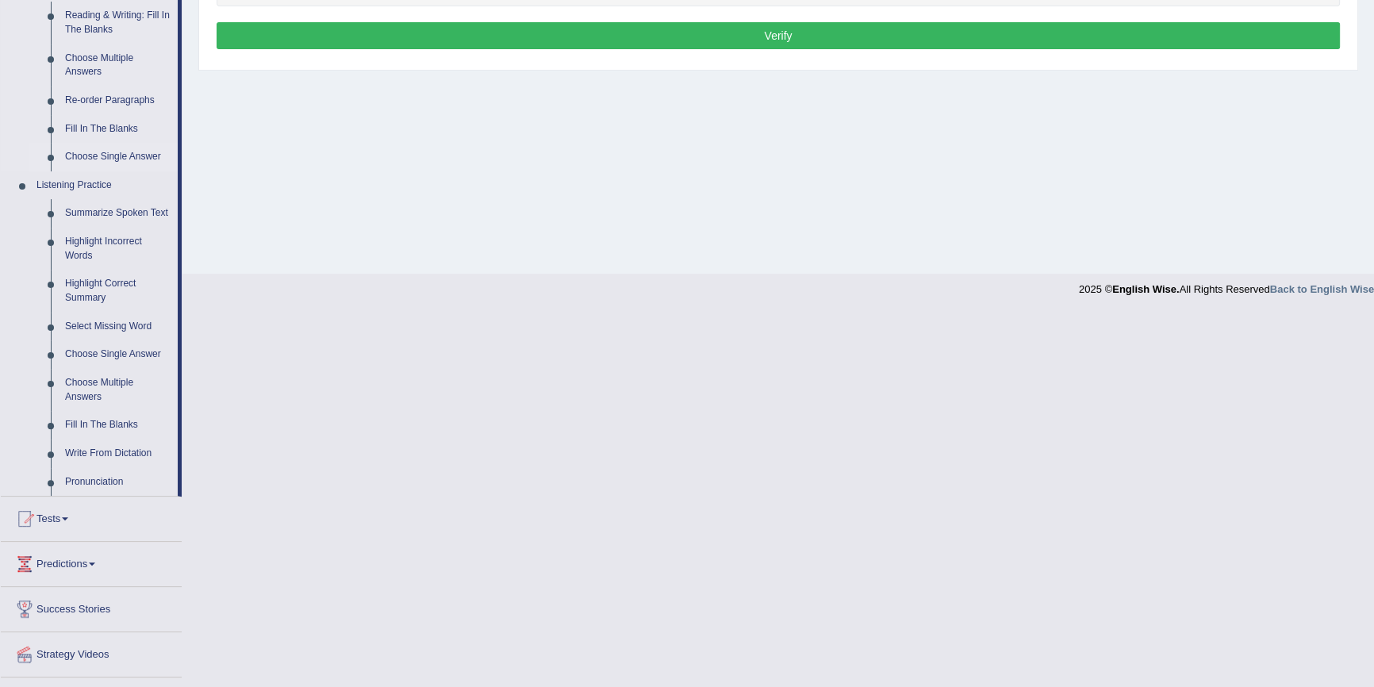
scroll to position [554, 0]
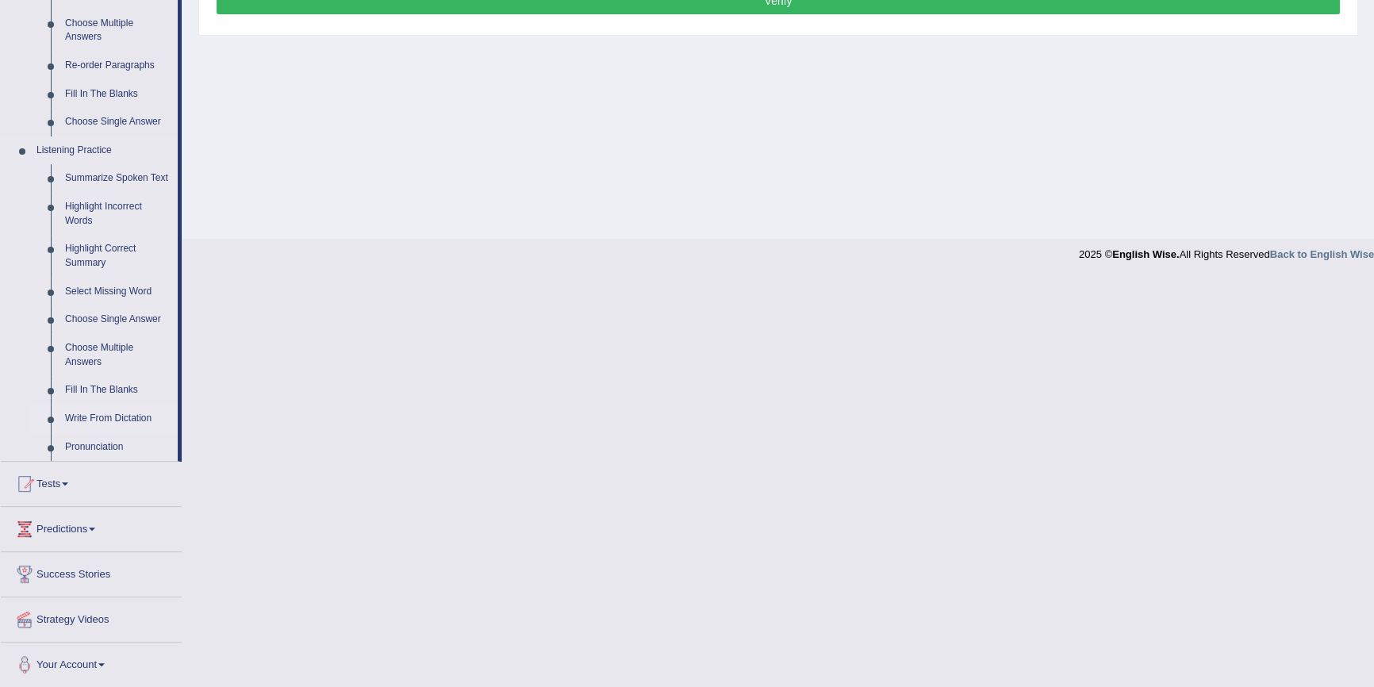
click at [121, 417] on link "Write From Dictation" at bounding box center [118, 418] width 120 height 29
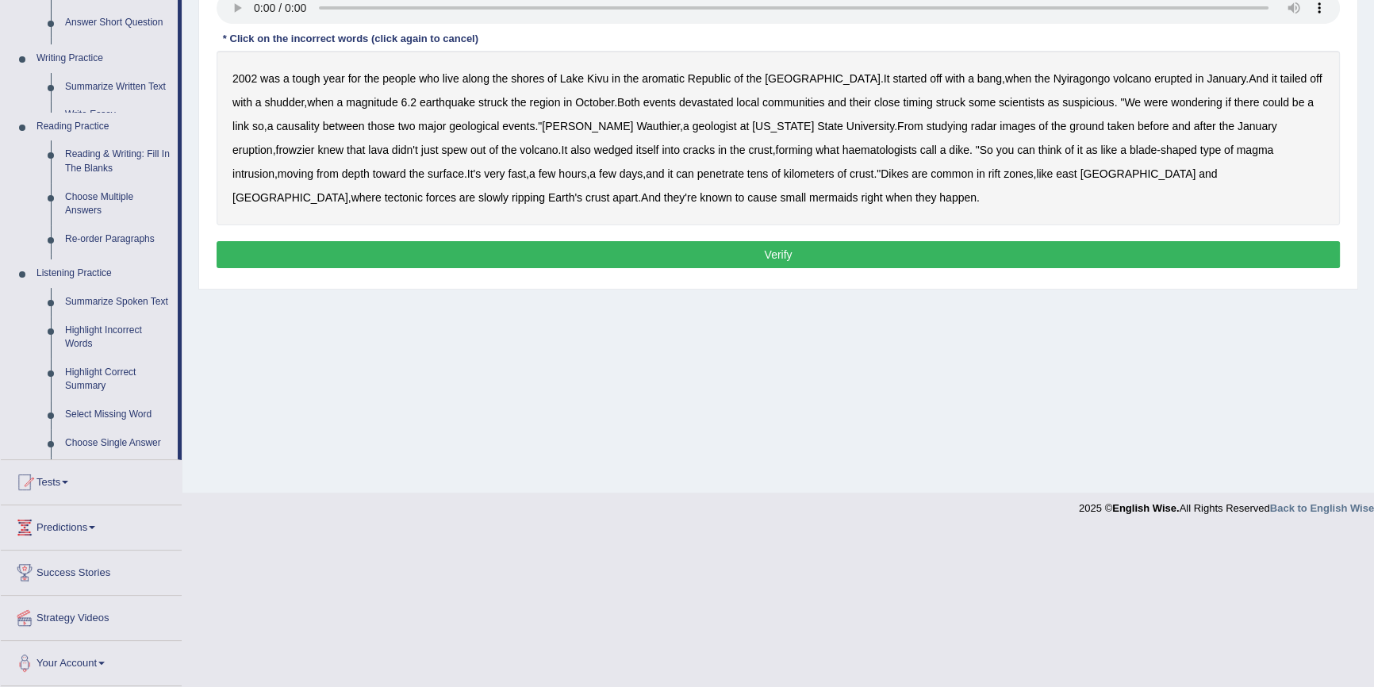
scroll to position [145, 0]
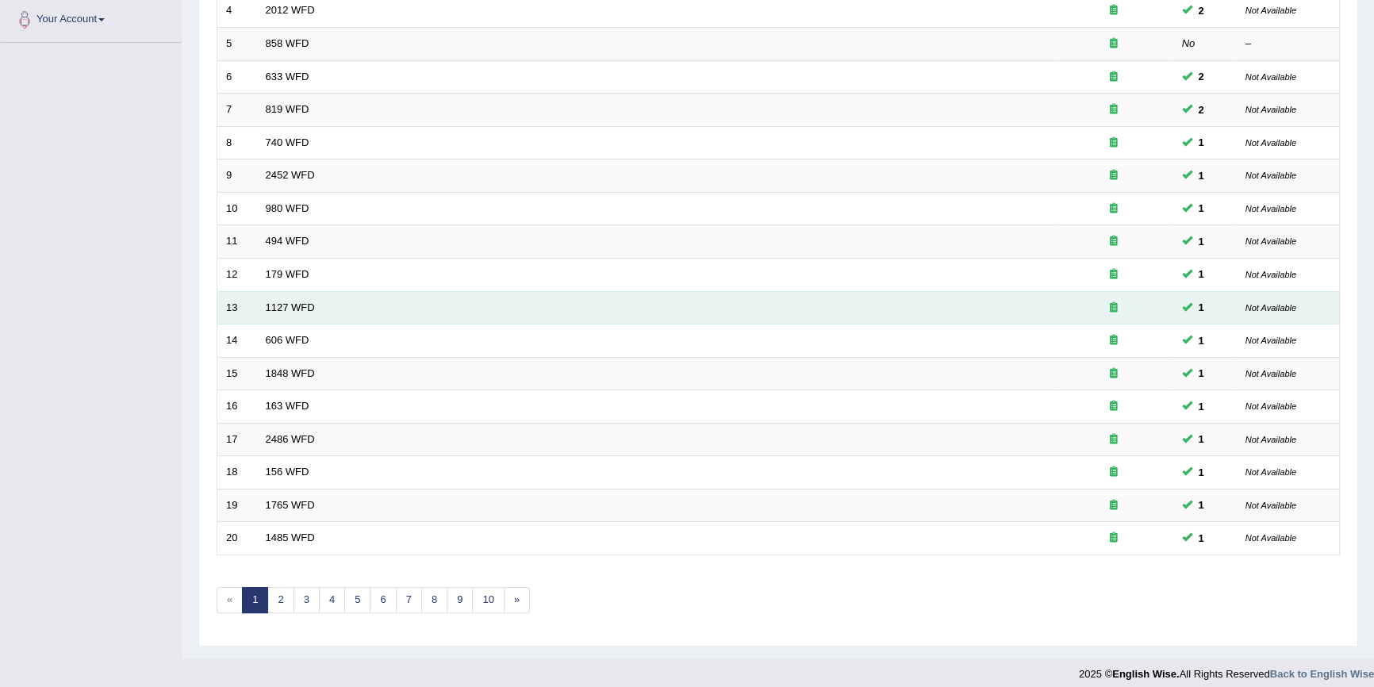
scroll to position [361, 0]
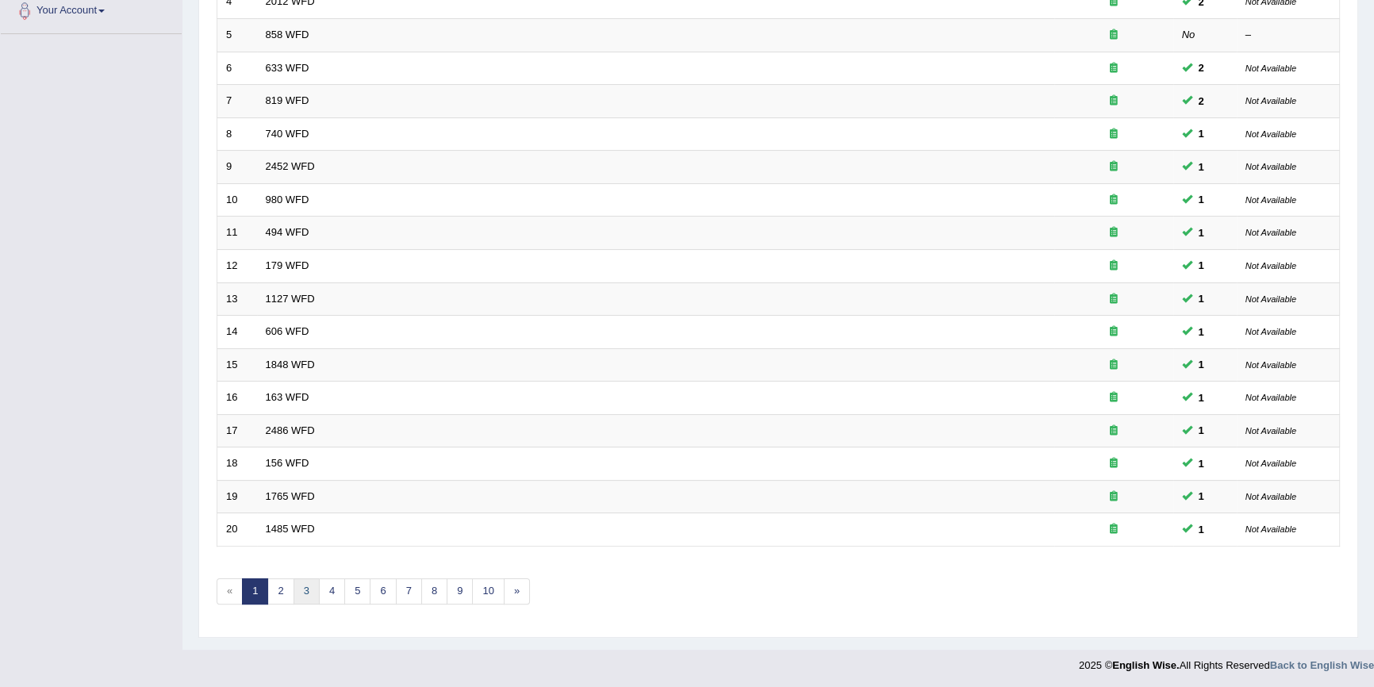
click at [297, 595] on link "3" at bounding box center [306, 591] width 26 height 26
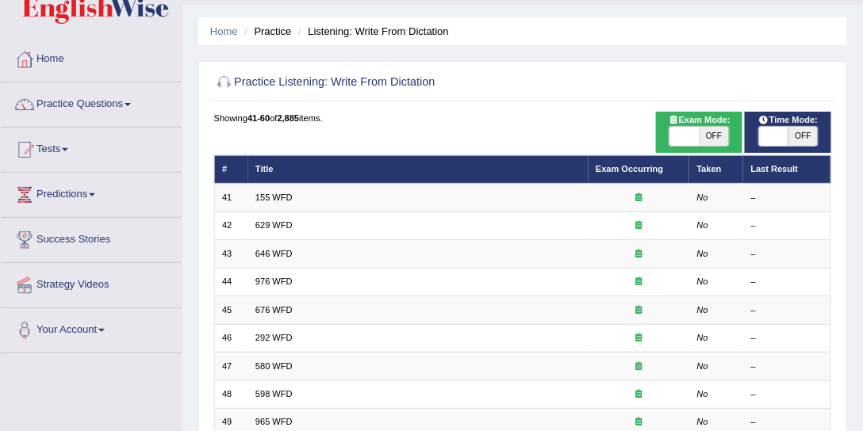
scroll to position [60, 0]
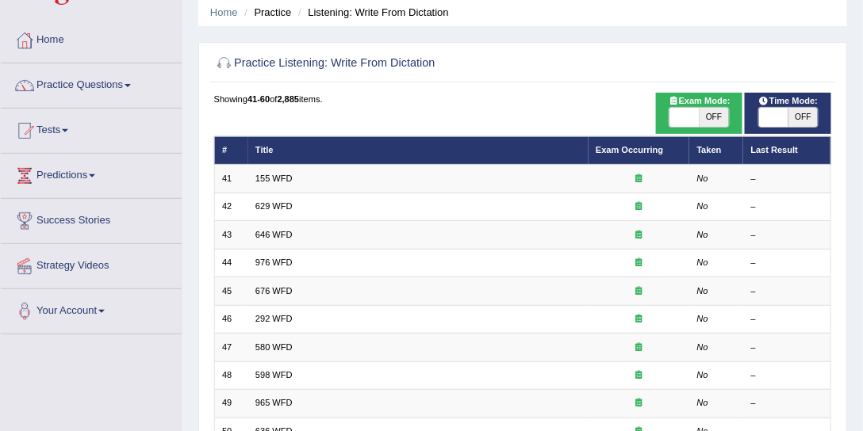
drag, startPoint x: 431, startPoint y: 115, endPoint x: 420, endPoint y: 113, distance: 11.2
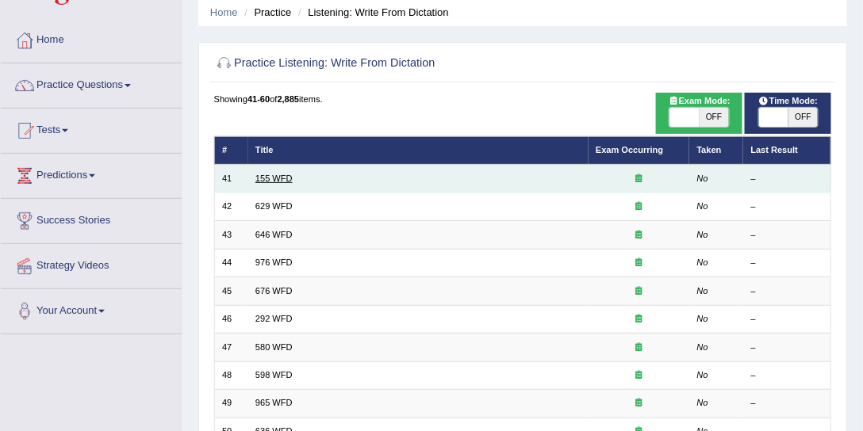
click at [263, 177] on link "155 WFD" at bounding box center [273, 179] width 37 height 10
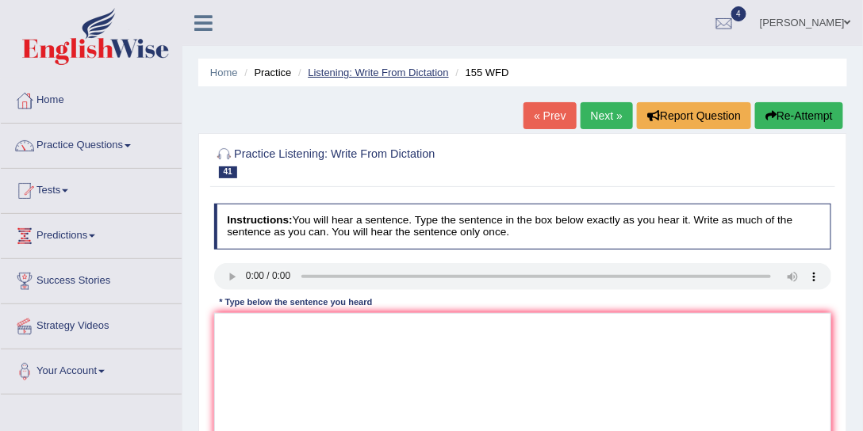
click at [397, 75] on link "Listening: Write From Dictation" at bounding box center [378, 73] width 141 height 12
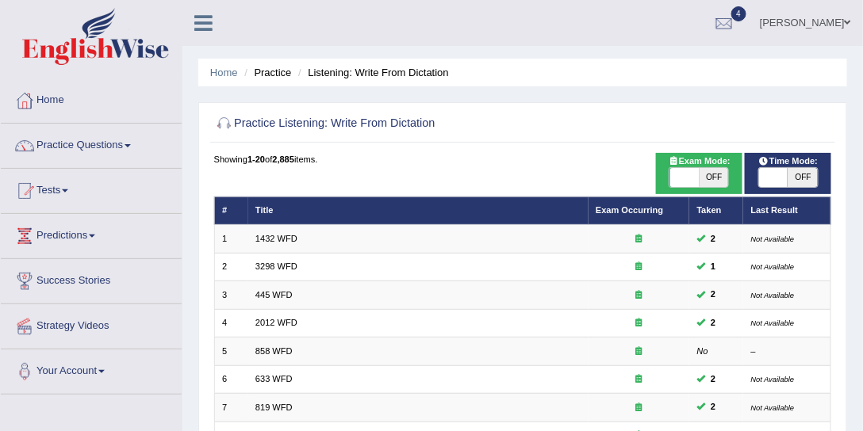
click at [791, 171] on span "OFF" at bounding box center [802, 177] width 29 height 19
checkbox input "true"
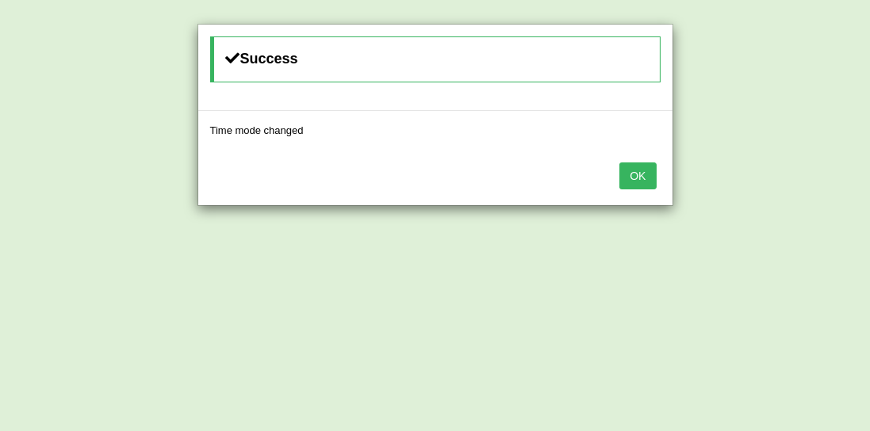
click at [643, 171] on button "OK" at bounding box center [637, 176] width 36 height 27
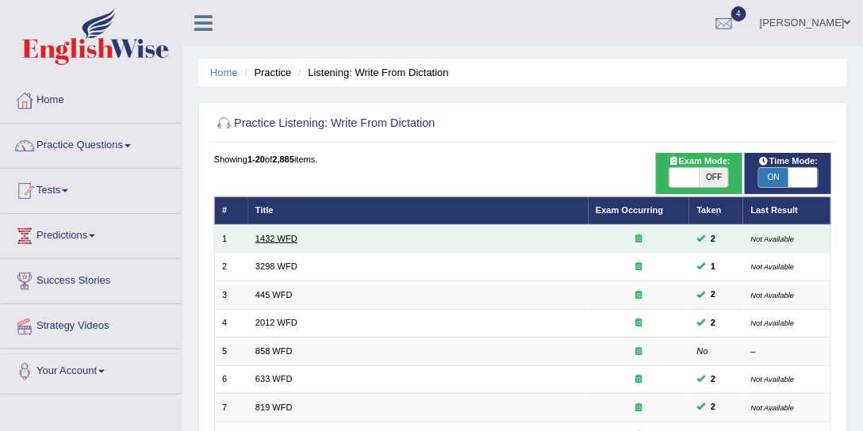
click at [283, 234] on link "1432 WFD" at bounding box center [276, 239] width 42 height 10
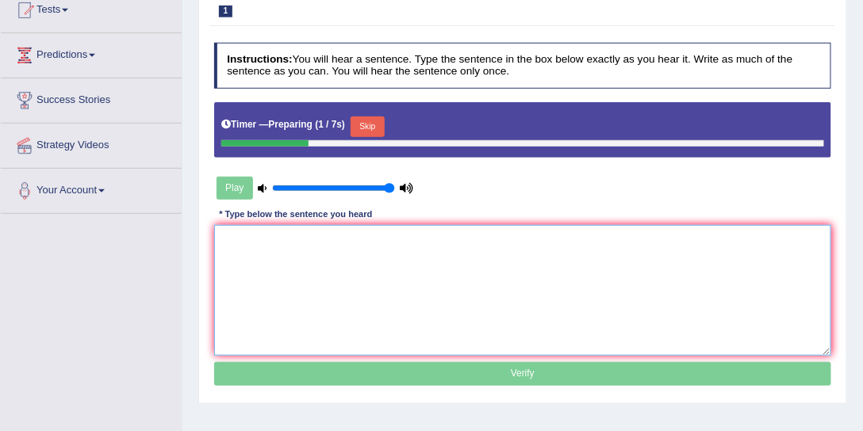
click at [358, 248] on textarea at bounding box center [523, 290] width 618 height 131
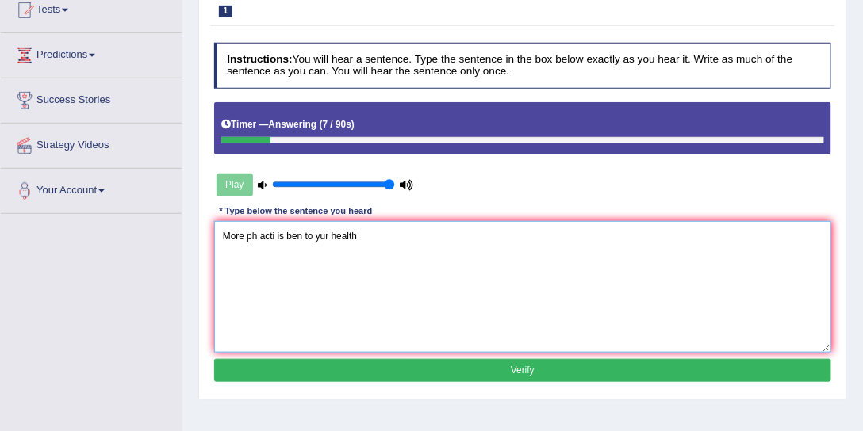
click at [260, 235] on textarea "More ph acti is ben to yur health" at bounding box center [523, 286] width 618 height 131
click at [297, 235] on textarea "More physical acti is ben to yur health" at bounding box center [523, 286] width 618 height 131
click at [378, 233] on textarea "More physical activity activities is ben to yur health" at bounding box center [523, 286] width 618 height 131
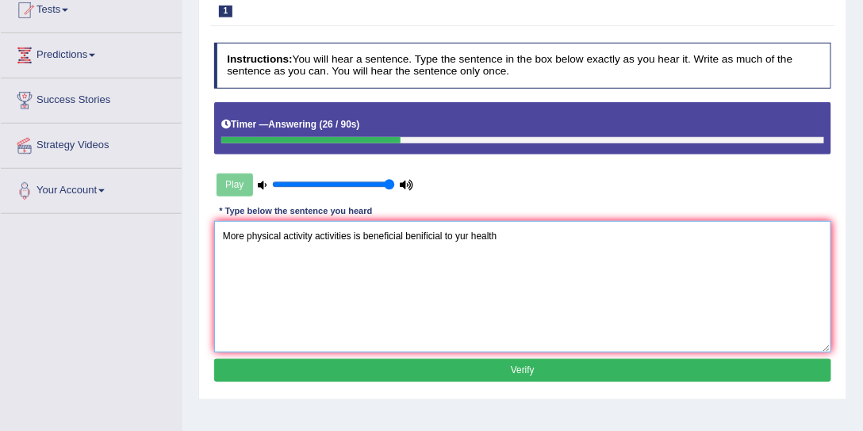
click at [465, 233] on textarea "More physical activity activities is beneficial benificial to yur health" at bounding box center [523, 286] width 618 height 131
click at [547, 245] on textarea "More physical activity activities is beneficial benificial to your health" at bounding box center [523, 286] width 618 height 131
type textarea "More physical activity activities is beneficial benificial to your health."
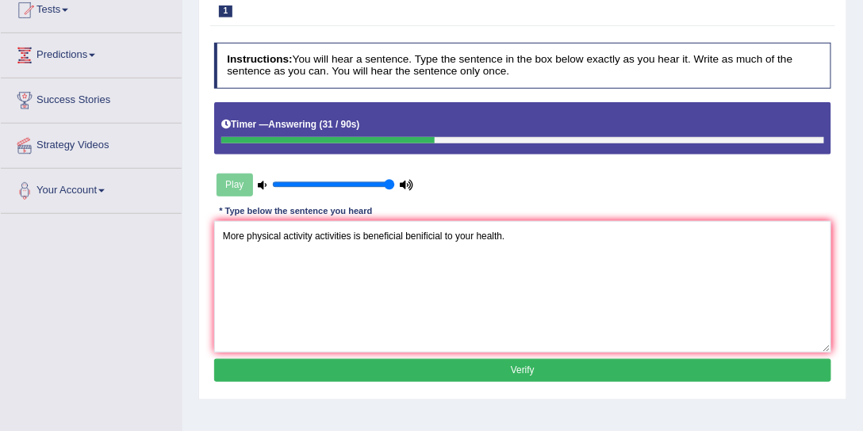
click at [419, 363] on button "Verify" at bounding box center [523, 370] width 618 height 23
